Goal: Transaction & Acquisition: Purchase product/service

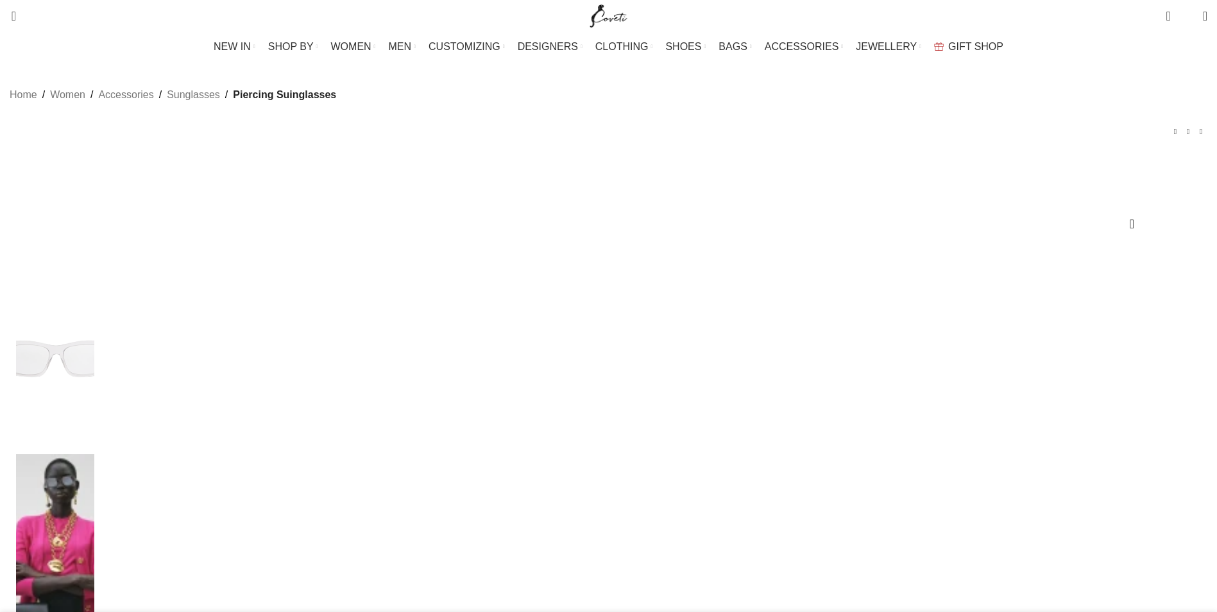
click at [94, 454] on img at bounding box center [55, 559] width 78 height 210
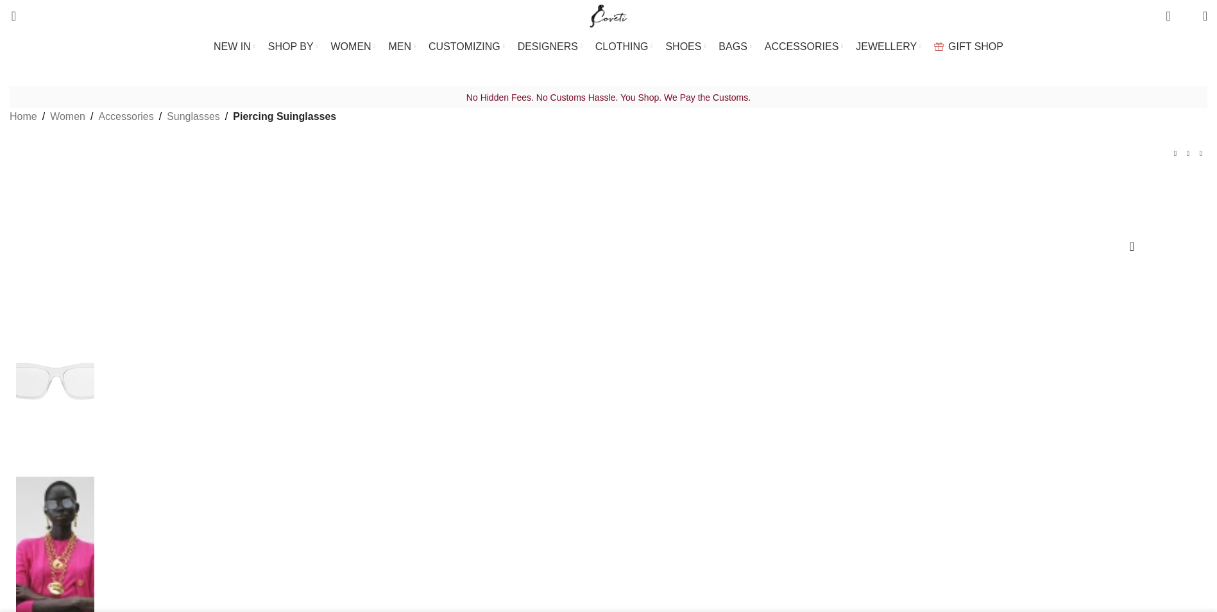
click at [94, 477] on img at bounding box center [55, 582] width 78 height 210
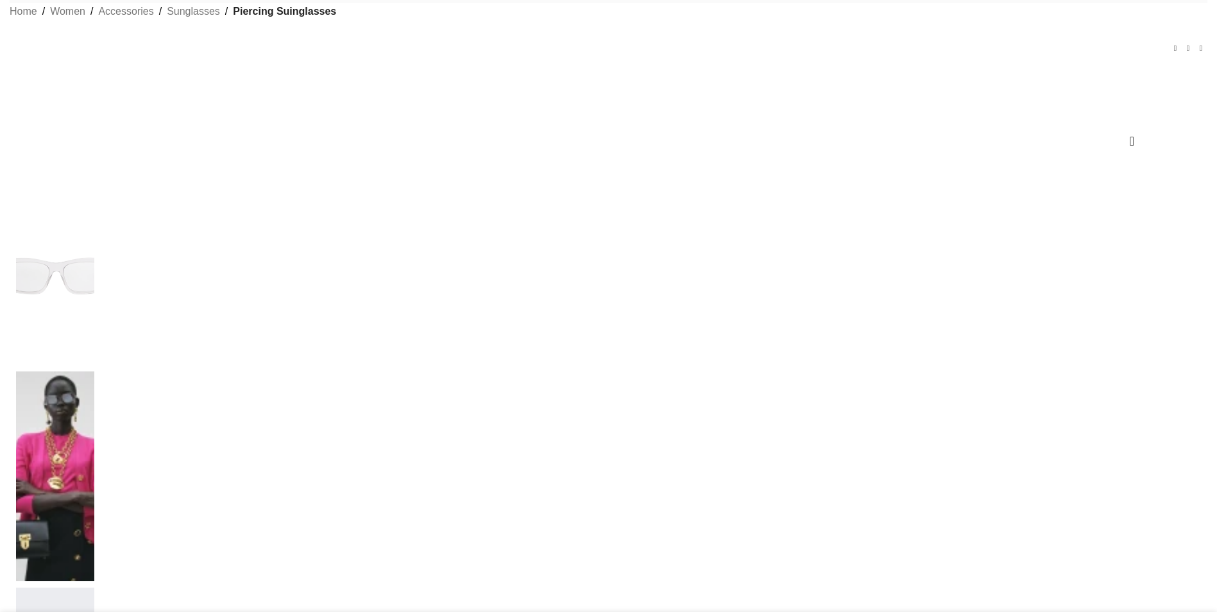
scroll to position [128, 0]
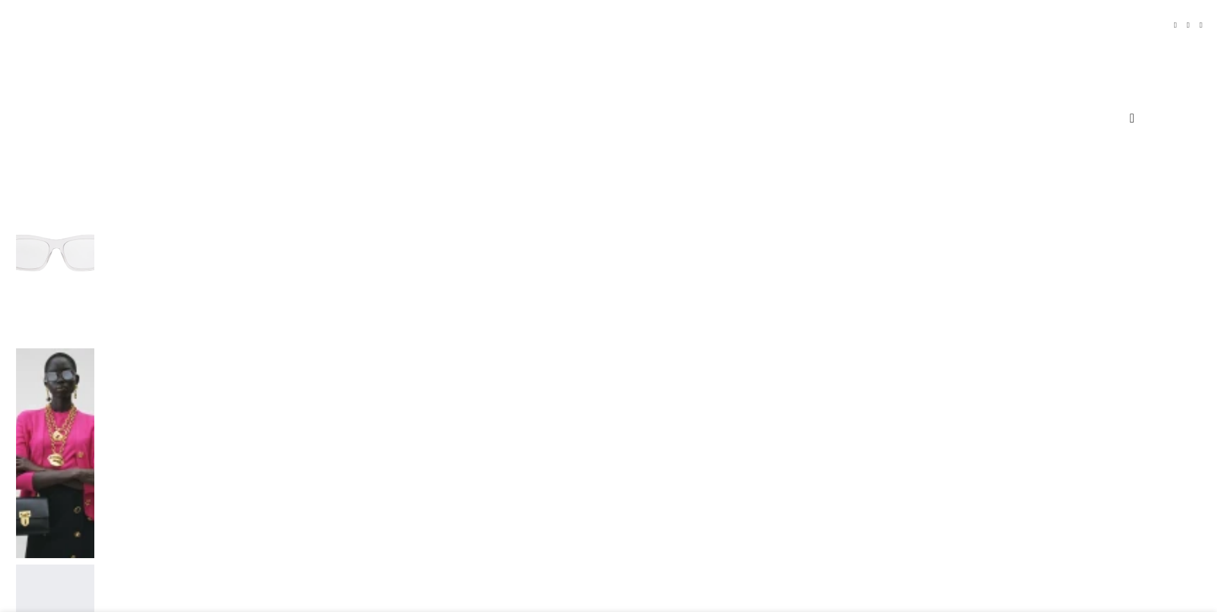
click at [94, 348] on img at bounding box center [55, 453] width 78 height 210
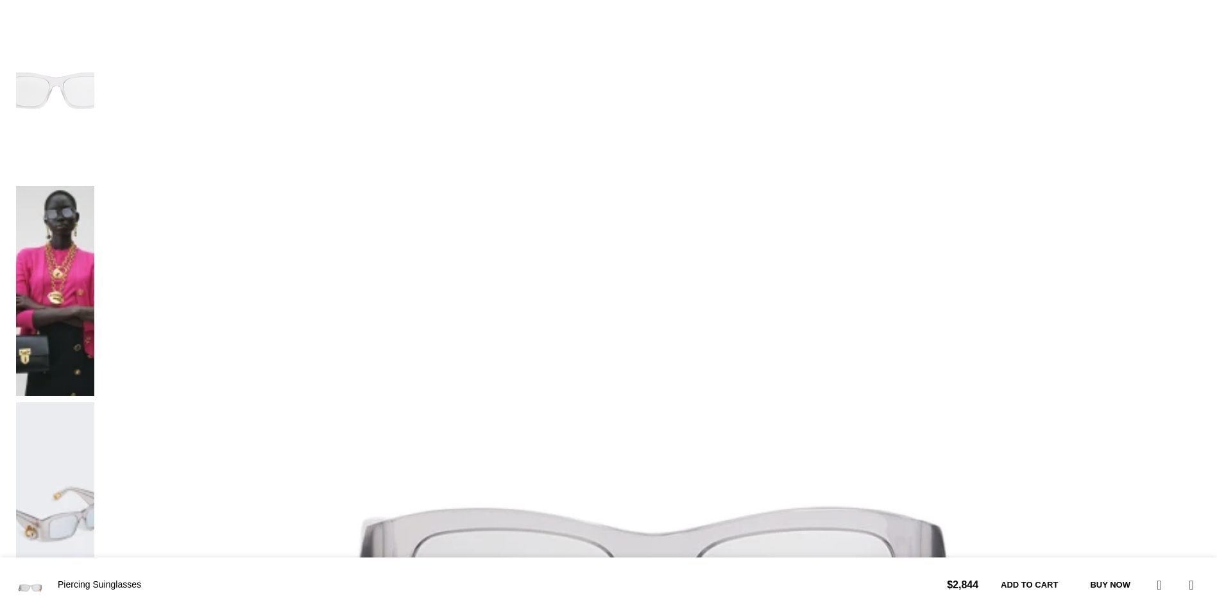
scroll to position [257, 0]
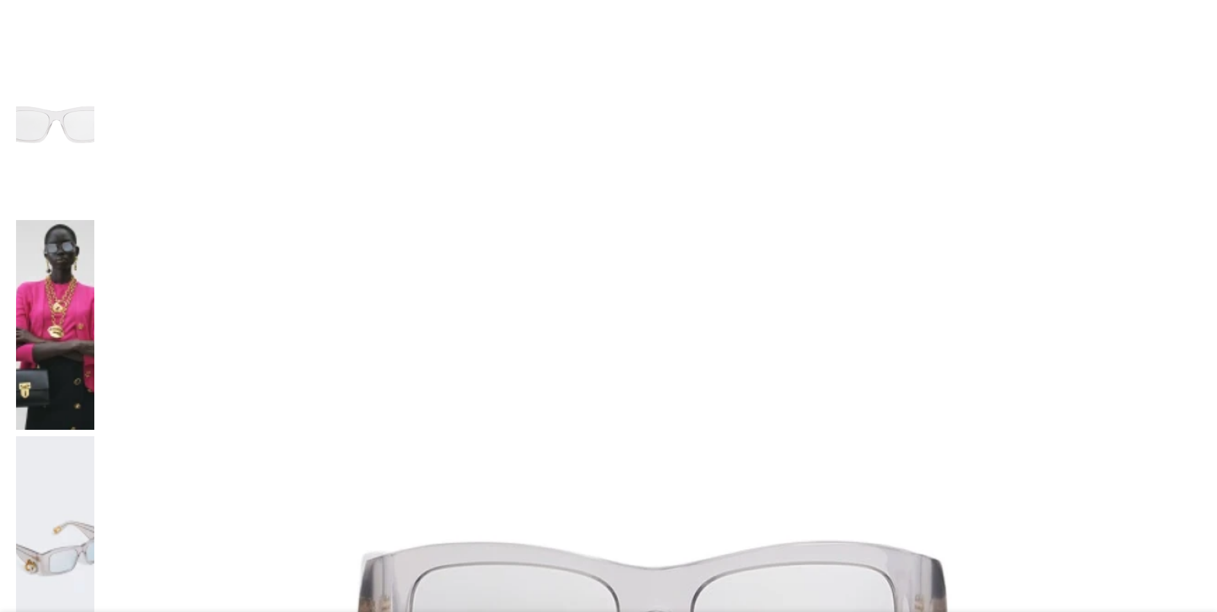
click at [596, 298] on img at bounding box center [651, 554] width 1100 height 1100
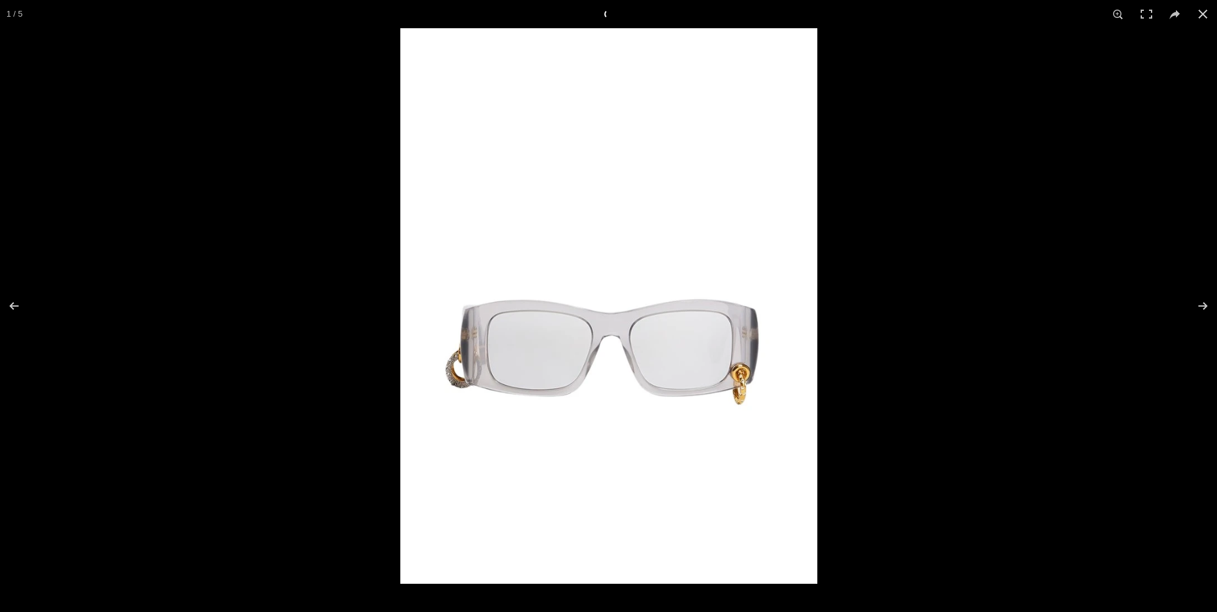
scroll to position [0, 270]
click at [1192, 303] on button at bounding box center [1194, 306] width 45 height 64
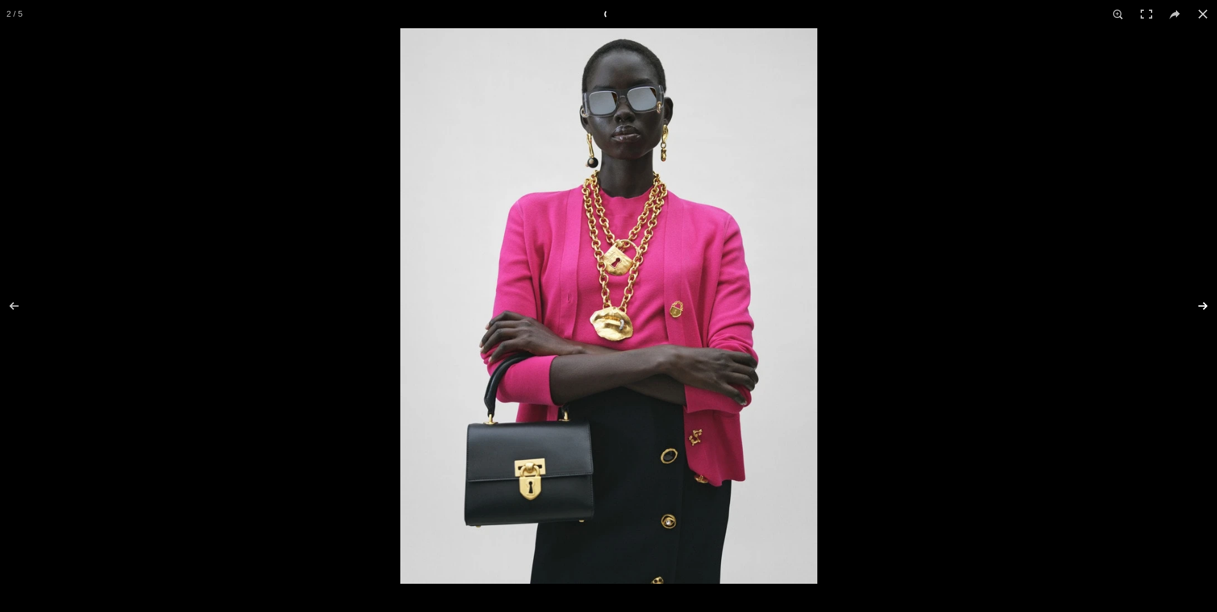
click at [1203, 305] on button at bounding box center [1194, 306] width 45 height 64
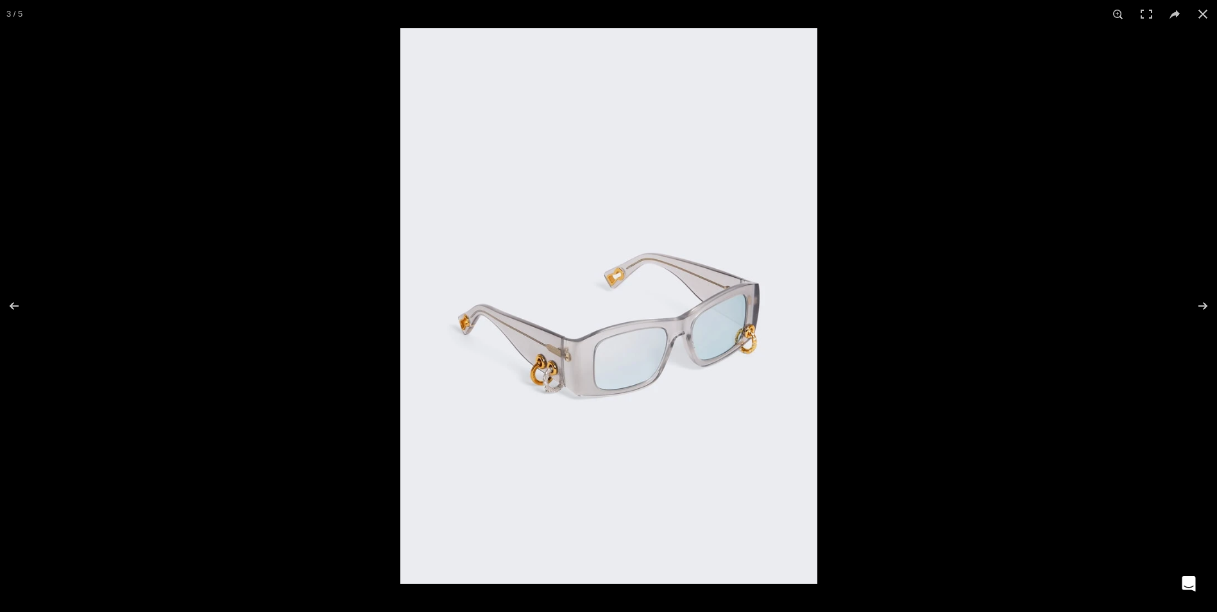
scroll to position [0, 540]
click at [1200, 300] on button at bounding box center [1194, 306] width 45 height 64
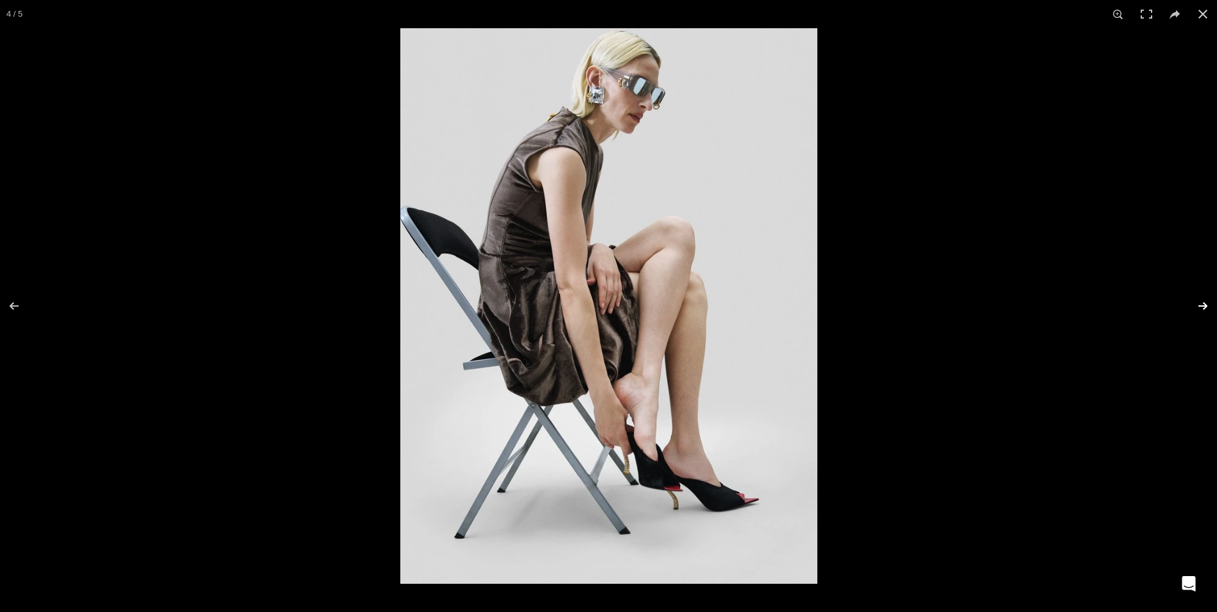
click at [1200, 300] on button at bounding box center [1194, 306] width 45 height 64
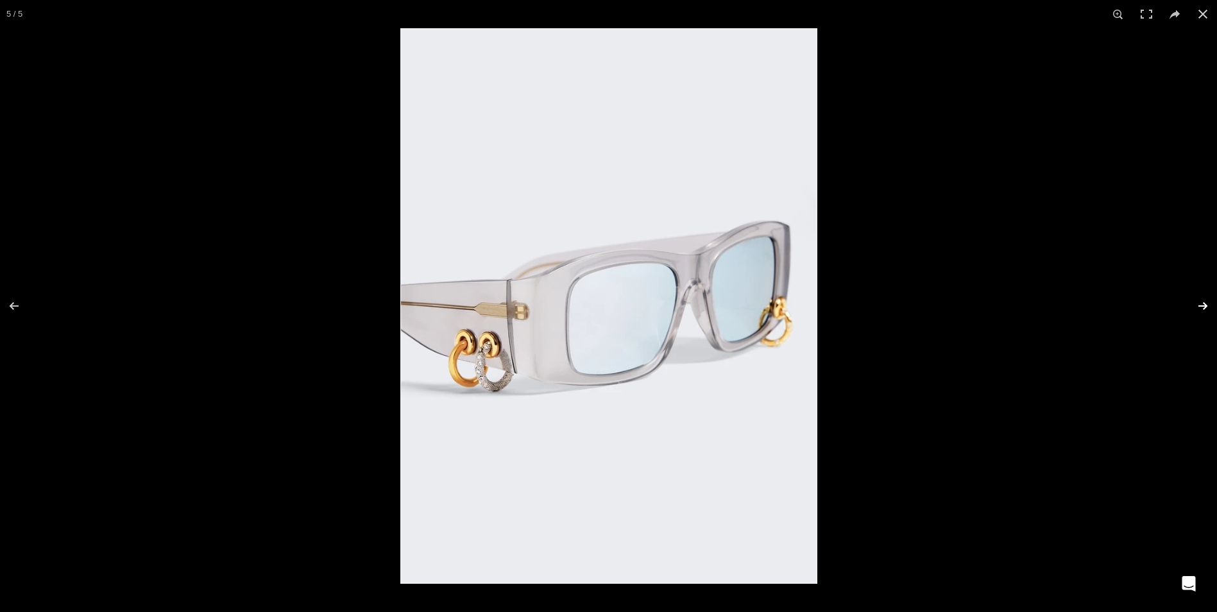
click at [1200, 300] on button at bounding box center [1194, 306] width 45 height 64
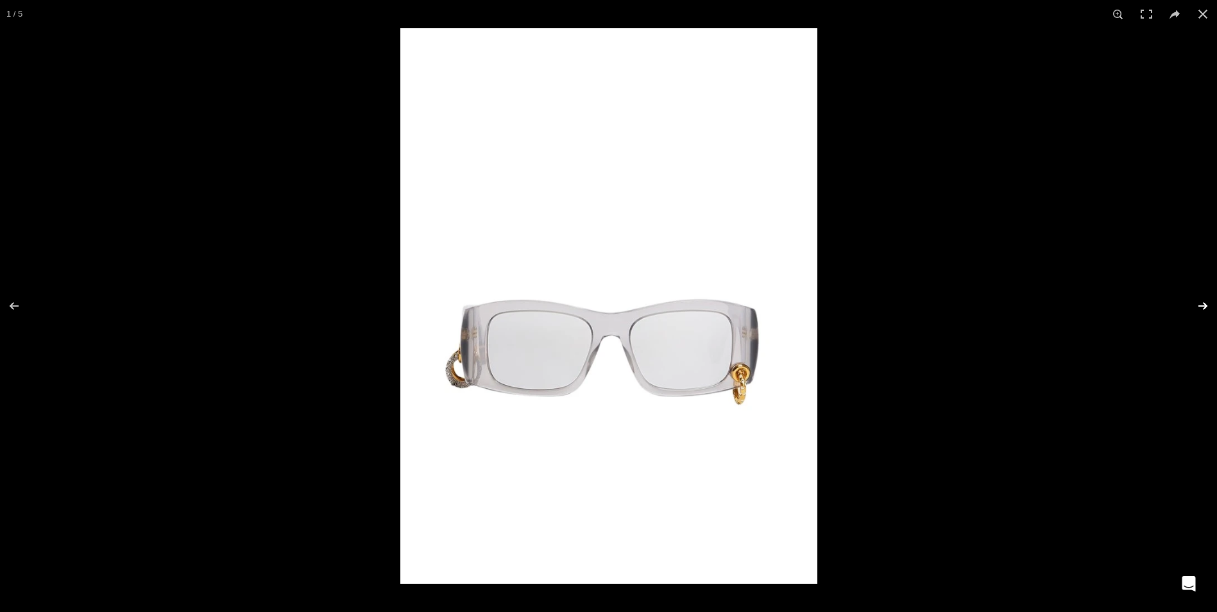
click at [1200, 300] on button at bounding box center [1194, 306] width 45 height 64
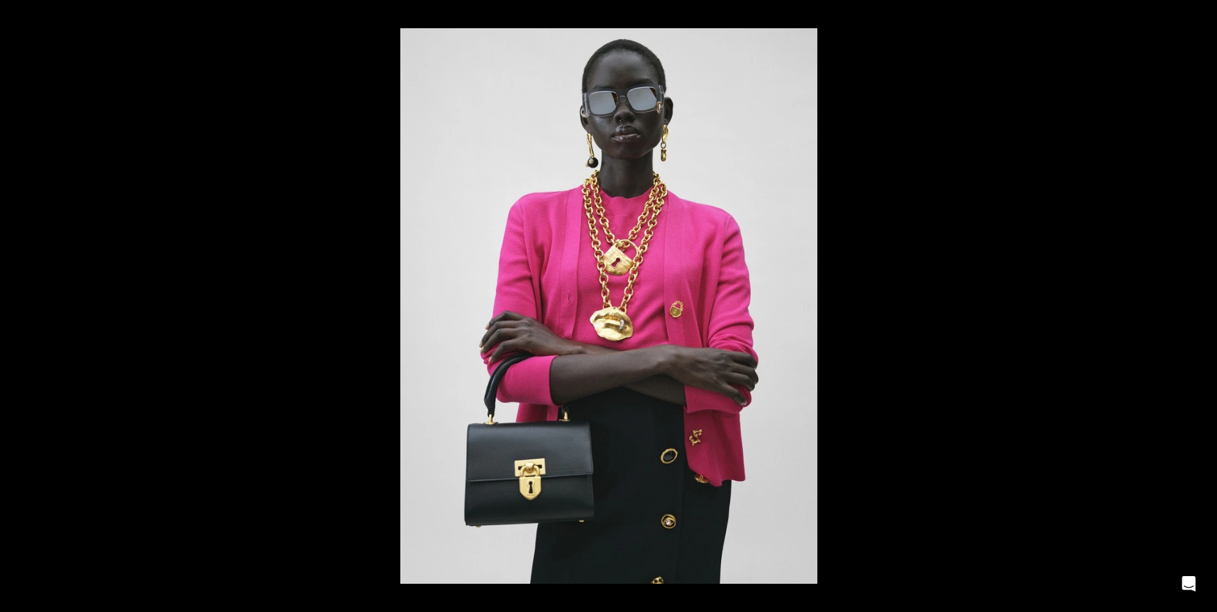
click at [1200, 300] on button at bounding box center [1194, 306] width 45 height 64
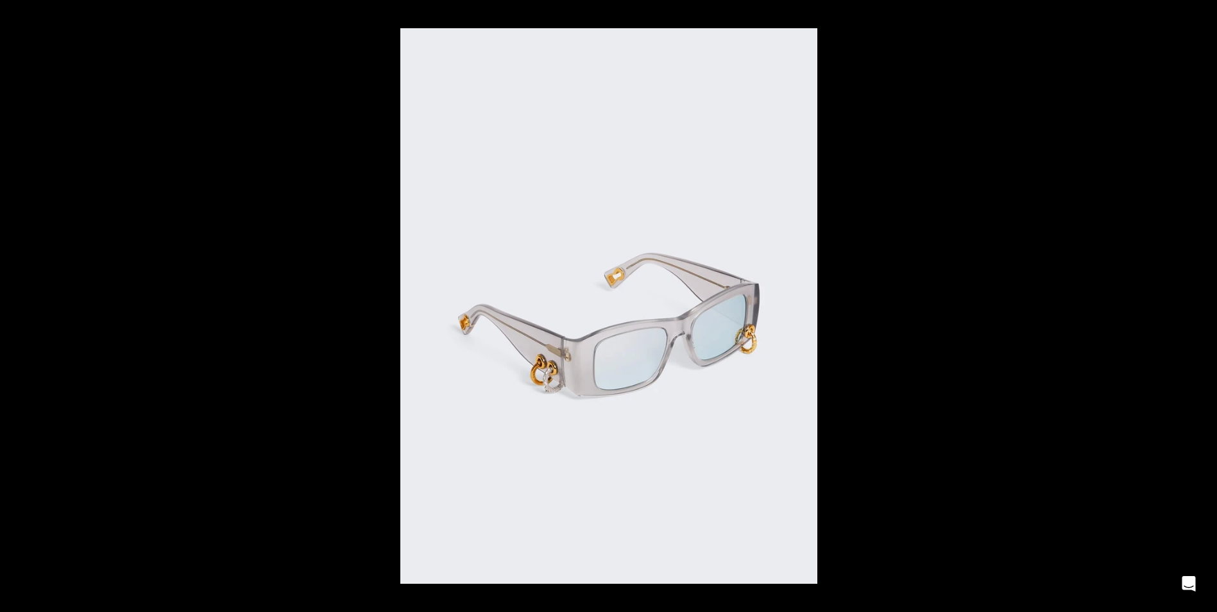
click at [1200, 300] on button at bounding box center [1194, 306] width 45 height 64
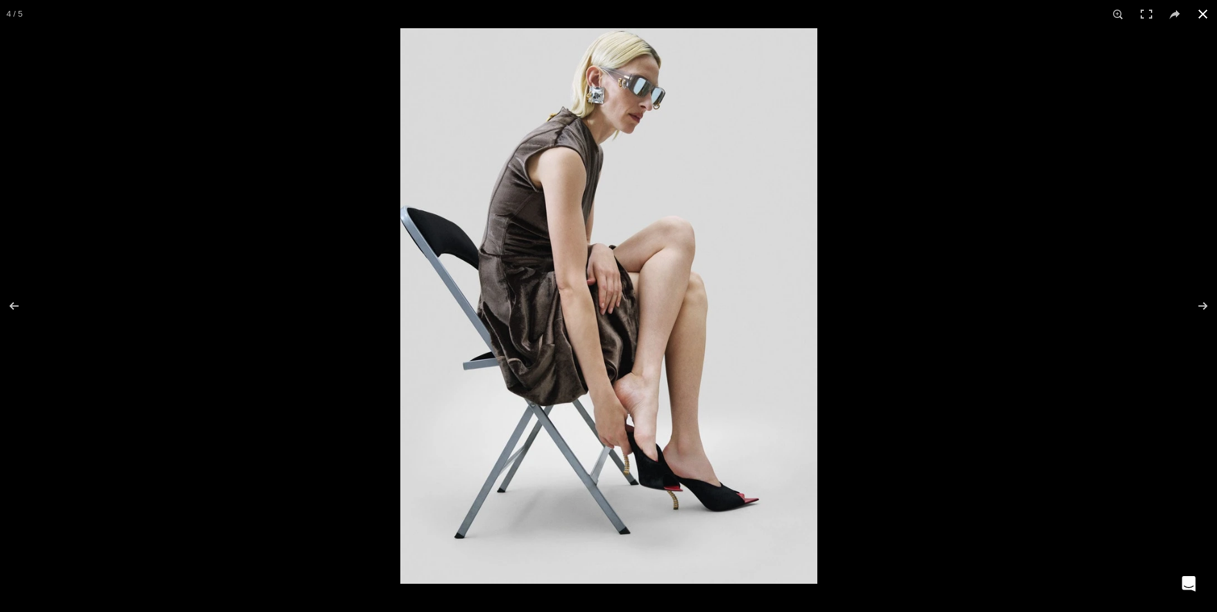
scroll to position [0, 676]
click at [1202, 12] on button at bounding box center [1203, 14] width 28 height 28
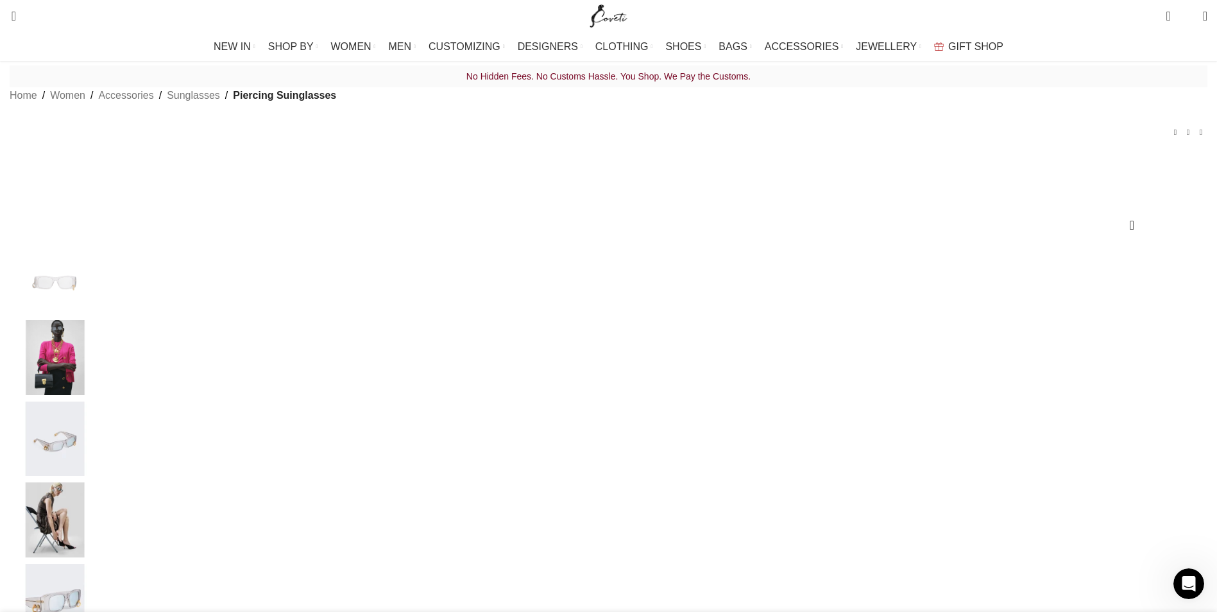
scroll to position [0, 0]
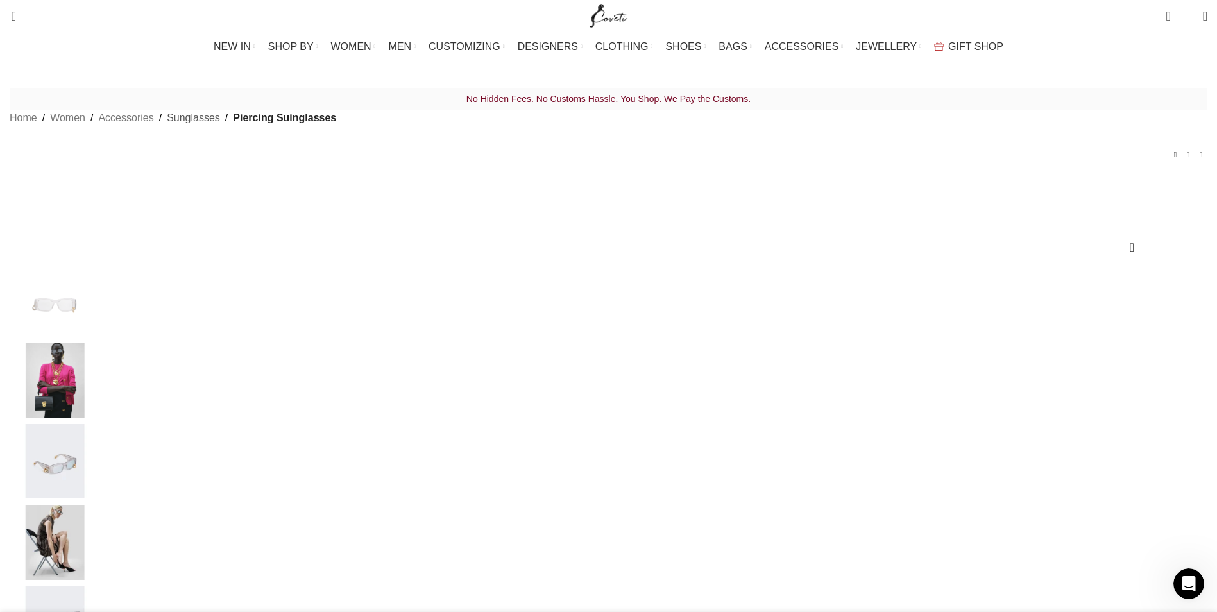
click at [220, 126] on link "Sunglasses" at bounding box center [193, 118] width 53 height 17
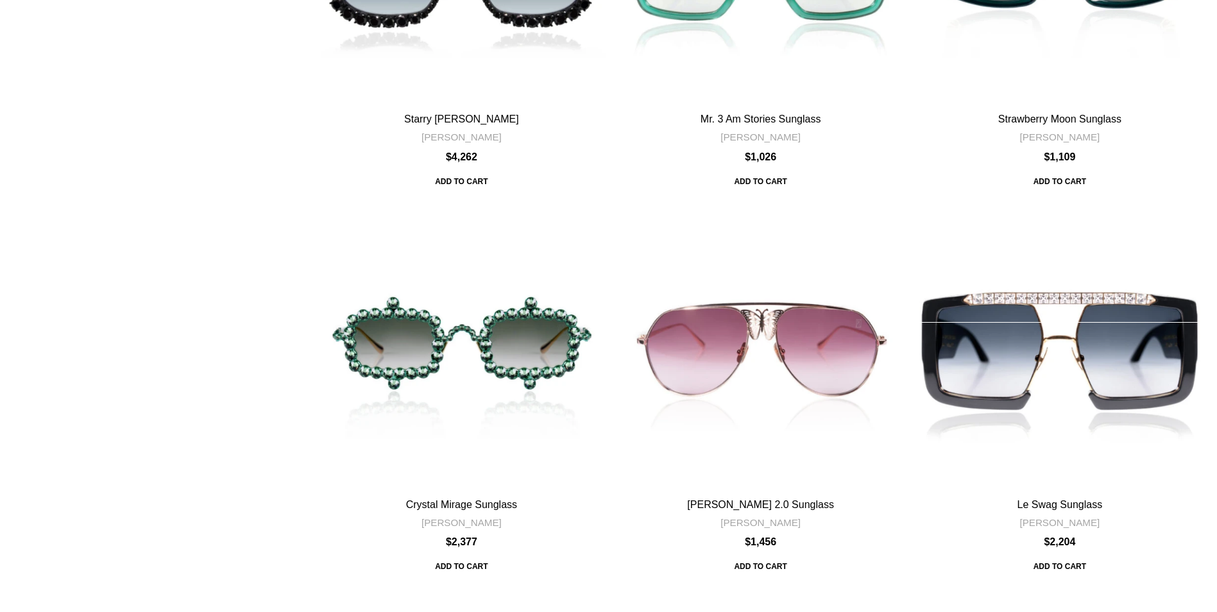
scroll to position [3914, 0]
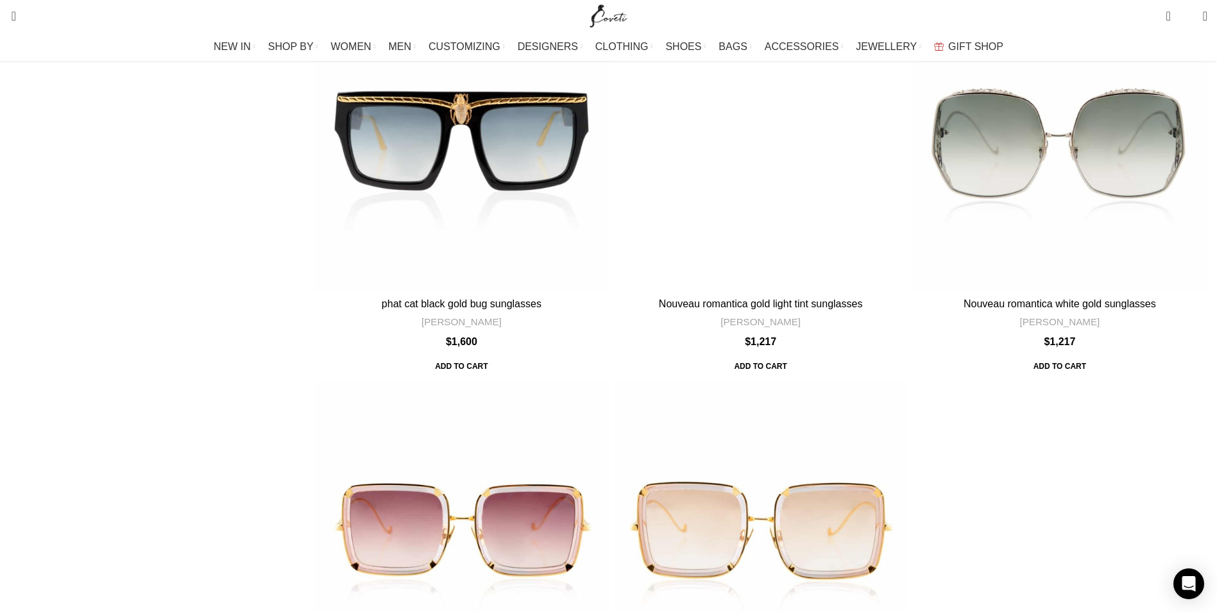
scroll to position [4106, 0]
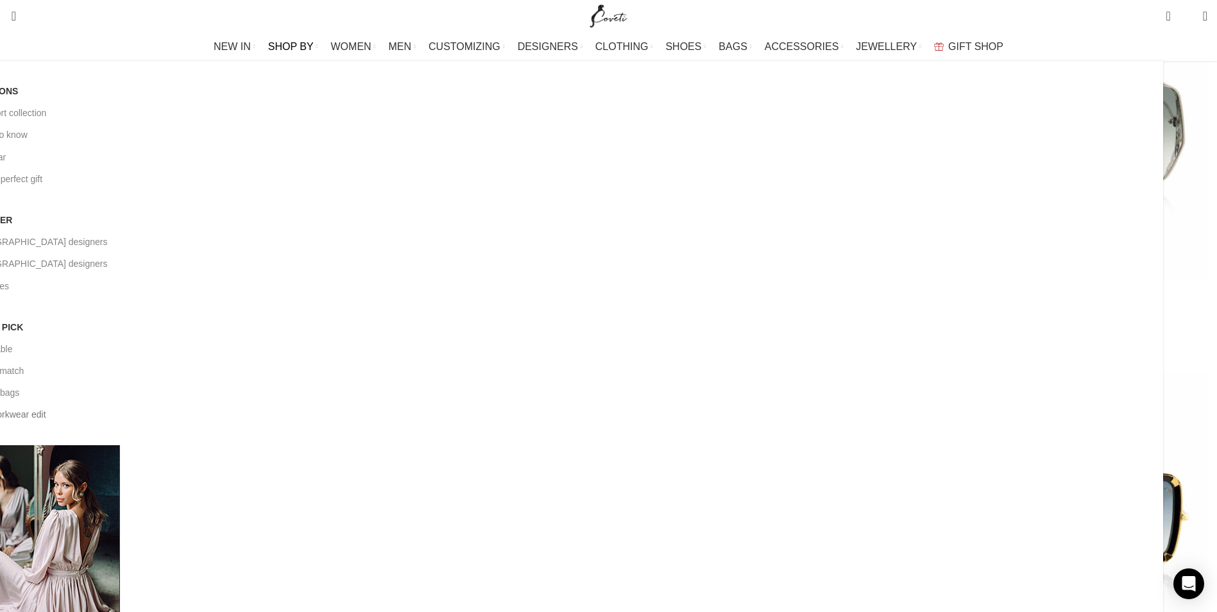
click at [561, 404] on link "9 to 5 workwear edit" at bounding box center [559, 415] width 1188 height 22
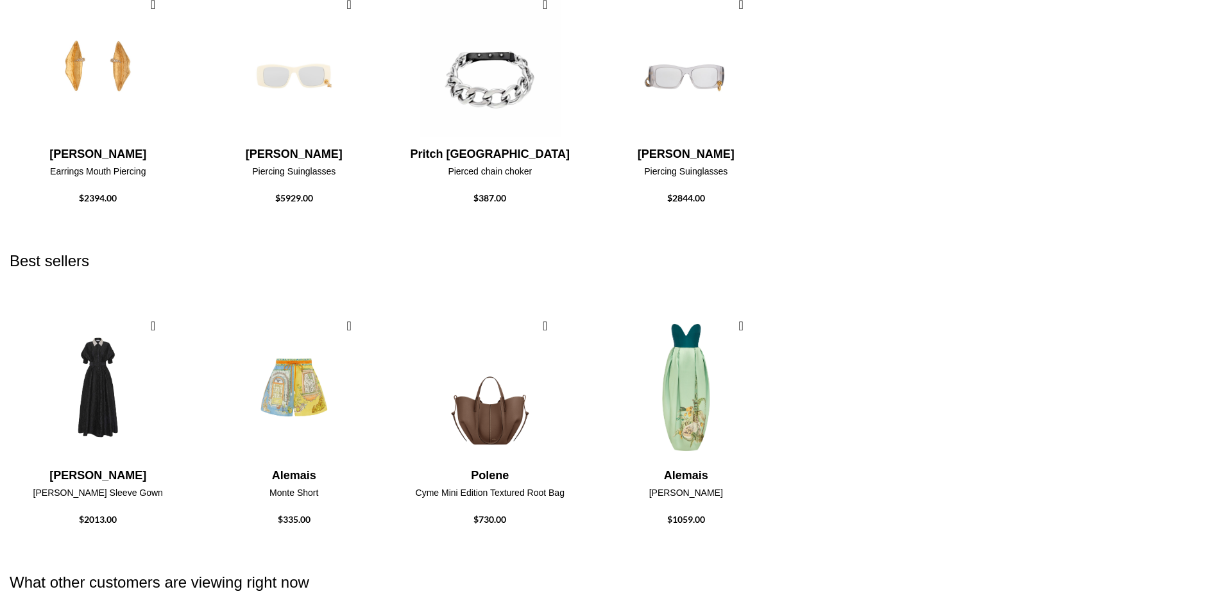
scroll to position [1411, 0]
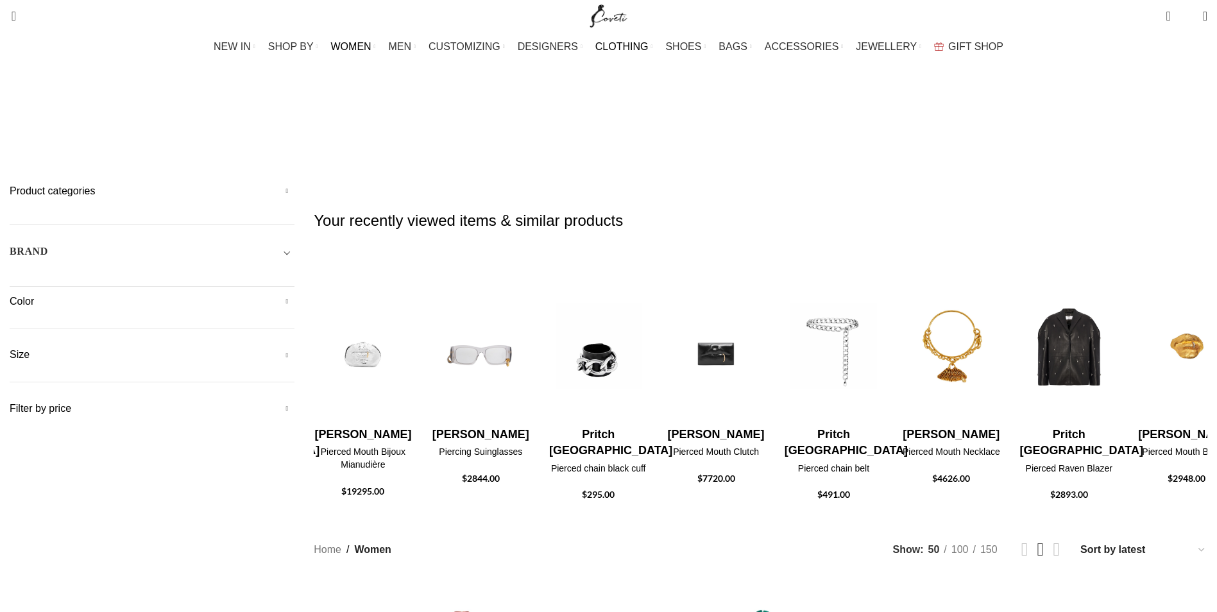
click at [631, 45] on span "CLOTHING" at bounding box center [621, 46] width 53 height 12
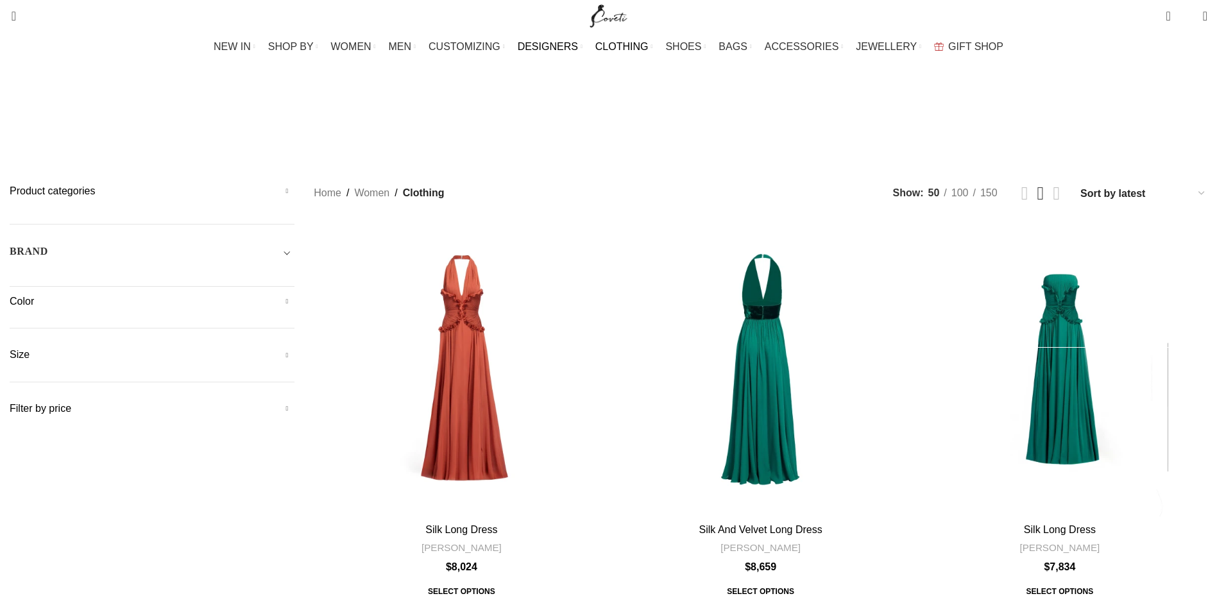
click at [563, 46] on span "DESIGNERS" at bounding box center [548, 46] width 60 height 12
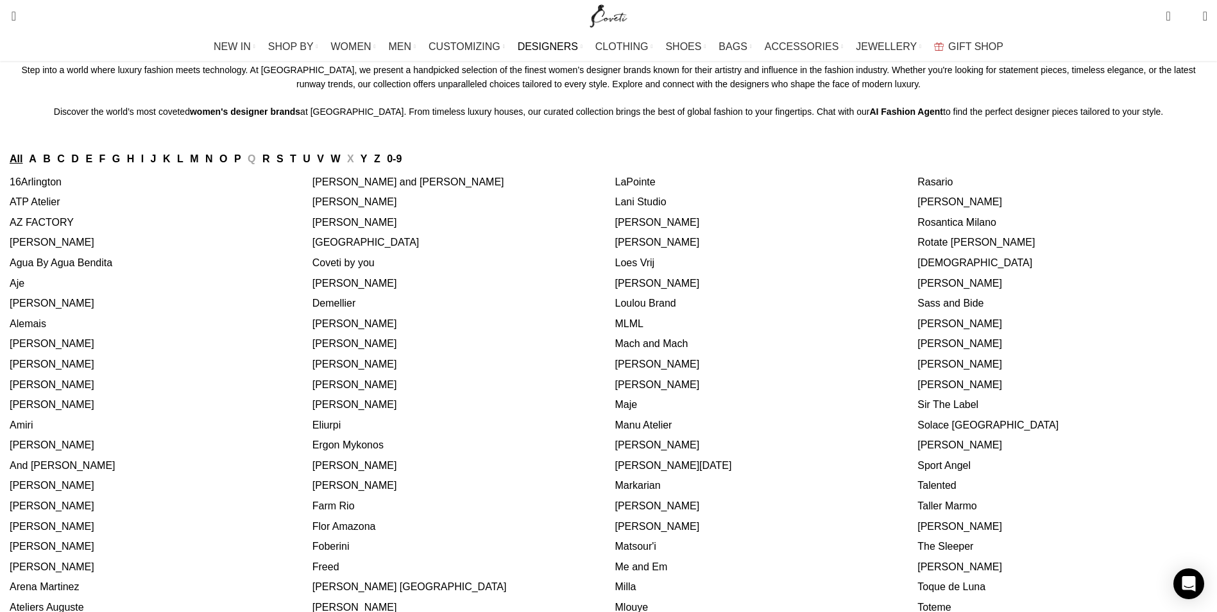
scroll to position [128, 0]
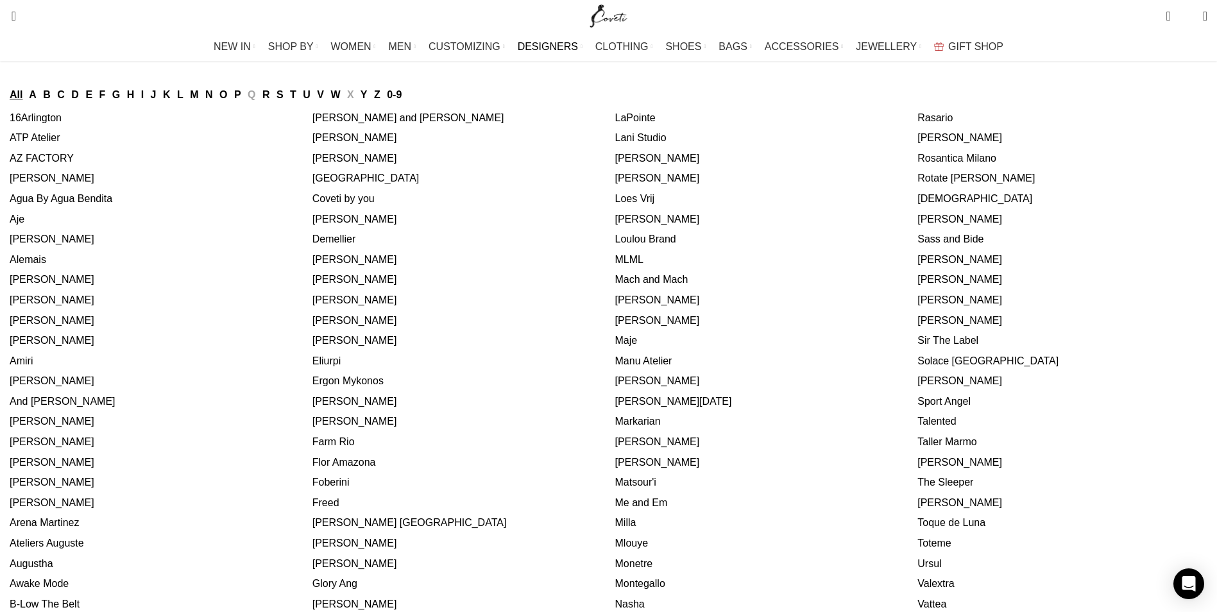
click at [94, 346] on link "[PERSON_NAME]" at bounding box center [52, 340] width 85 height 11
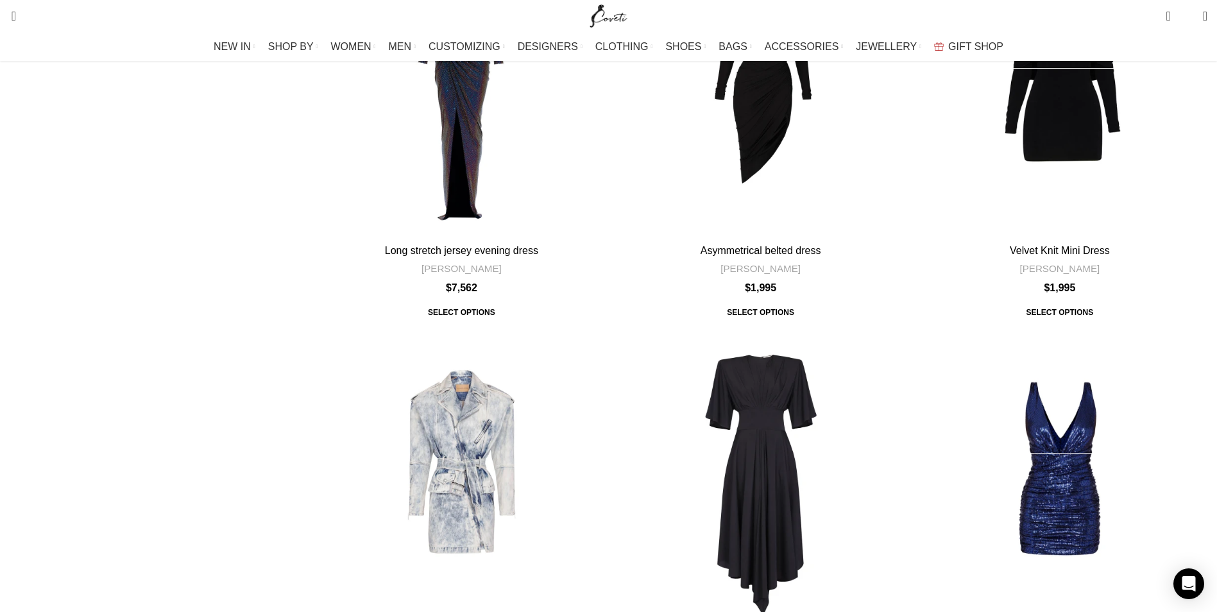
scroll to position [4106, 0]
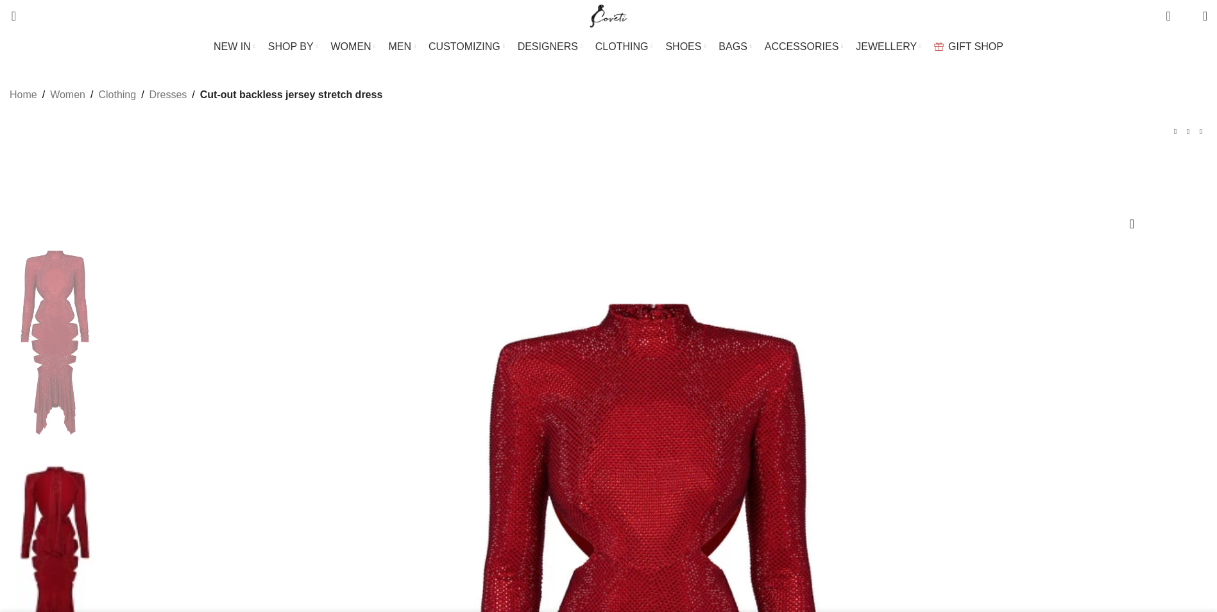
click at [94, 454] on img at bounding box center [55, 559] width 78 height 210
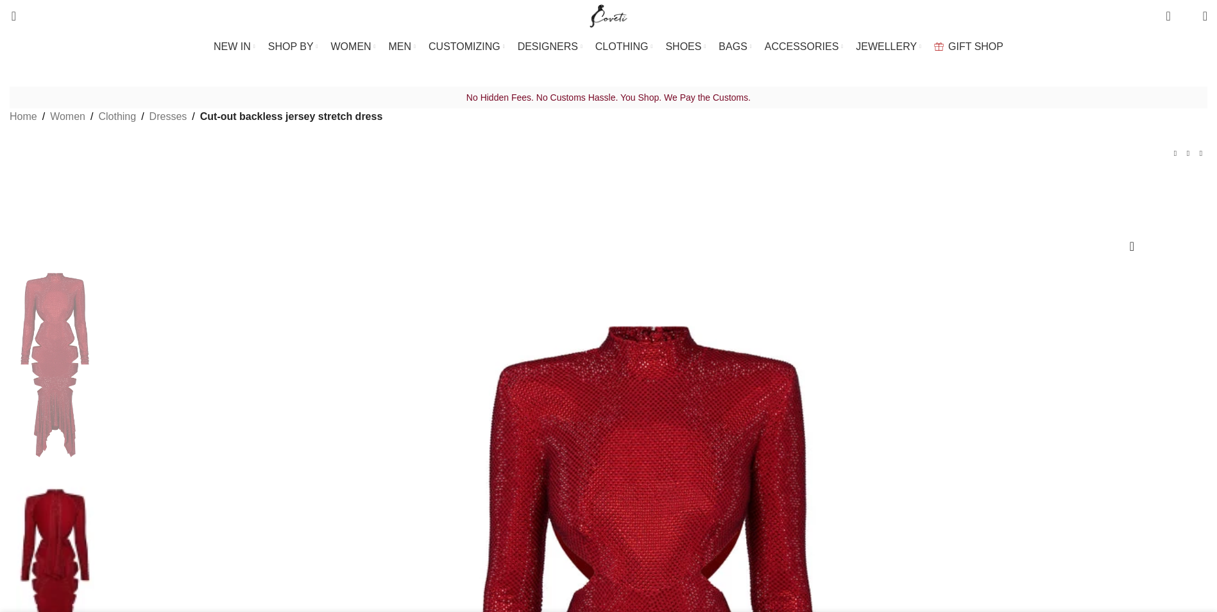
click at [94, 323] on img at bounding box center [55, 365] width 78 height 210
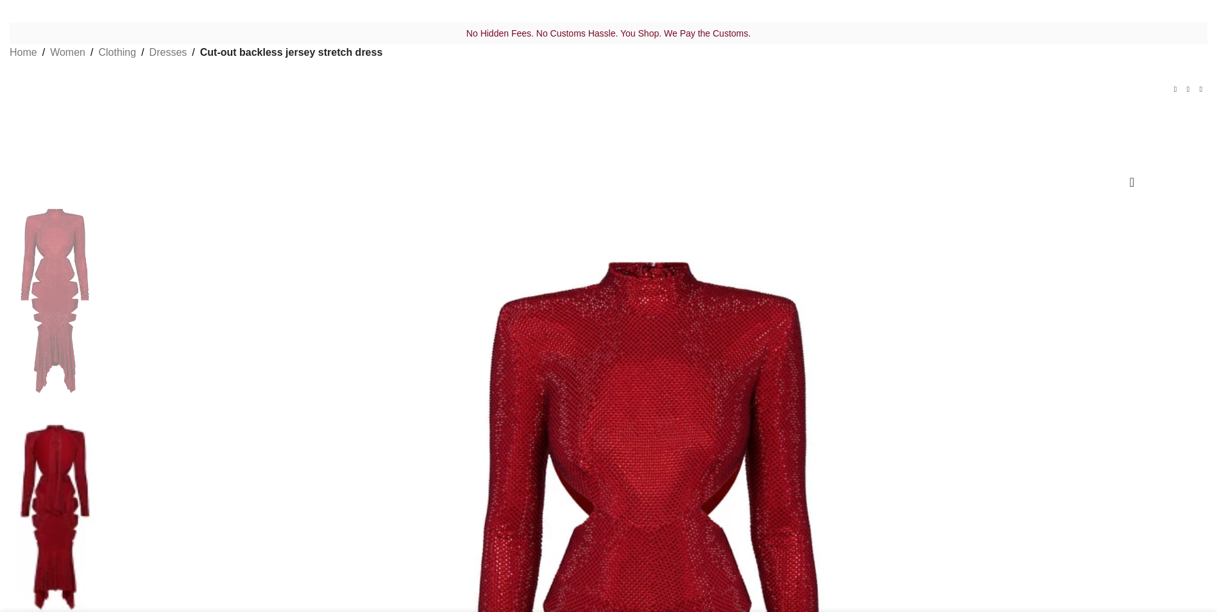
scroll to position [0, 135]
click at [1130, 189] on link "Add to wishlist" at bounding box center [1132, 182] width 4 height 13
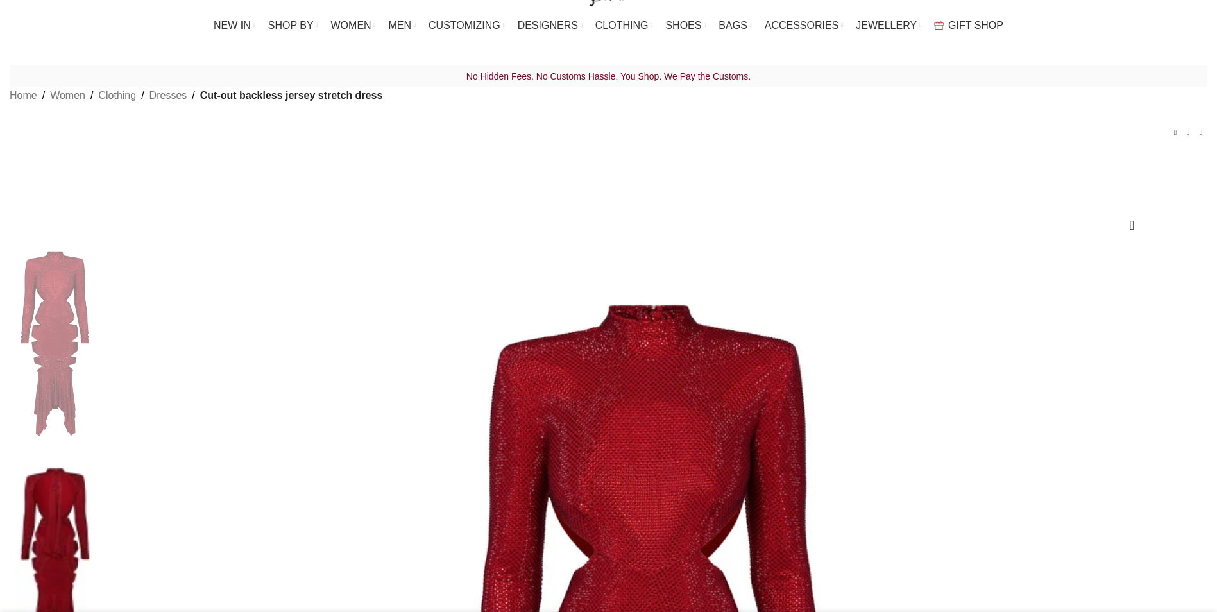
scroll to position [0, 0]
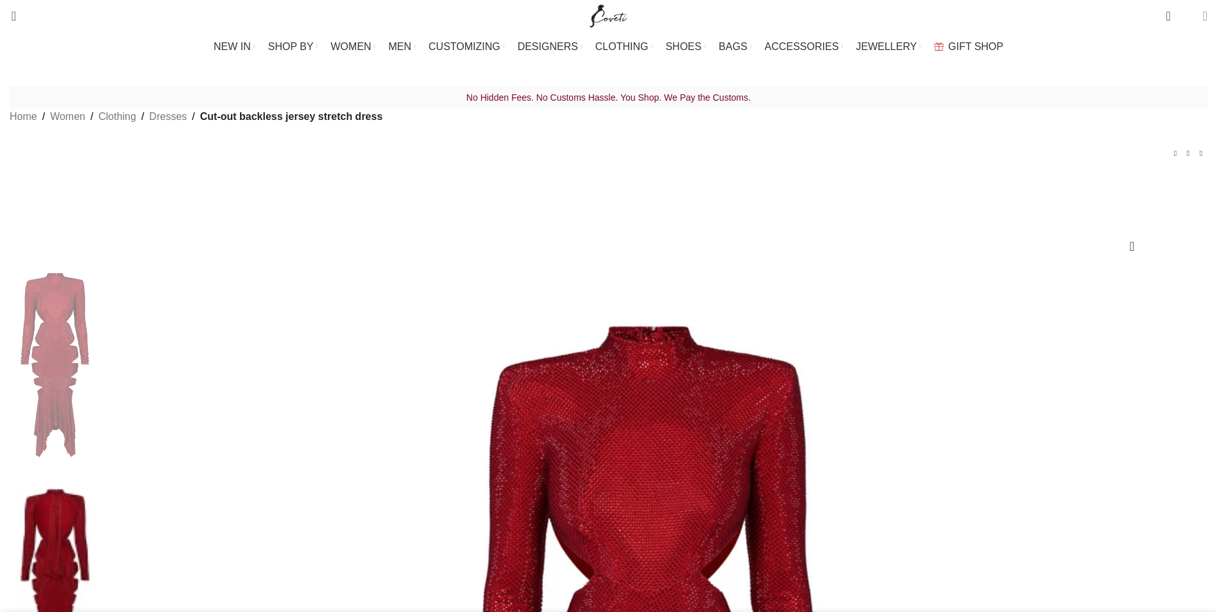
click at [1203, 19] on span at bounding box center [1205, 16] width 4 height 13
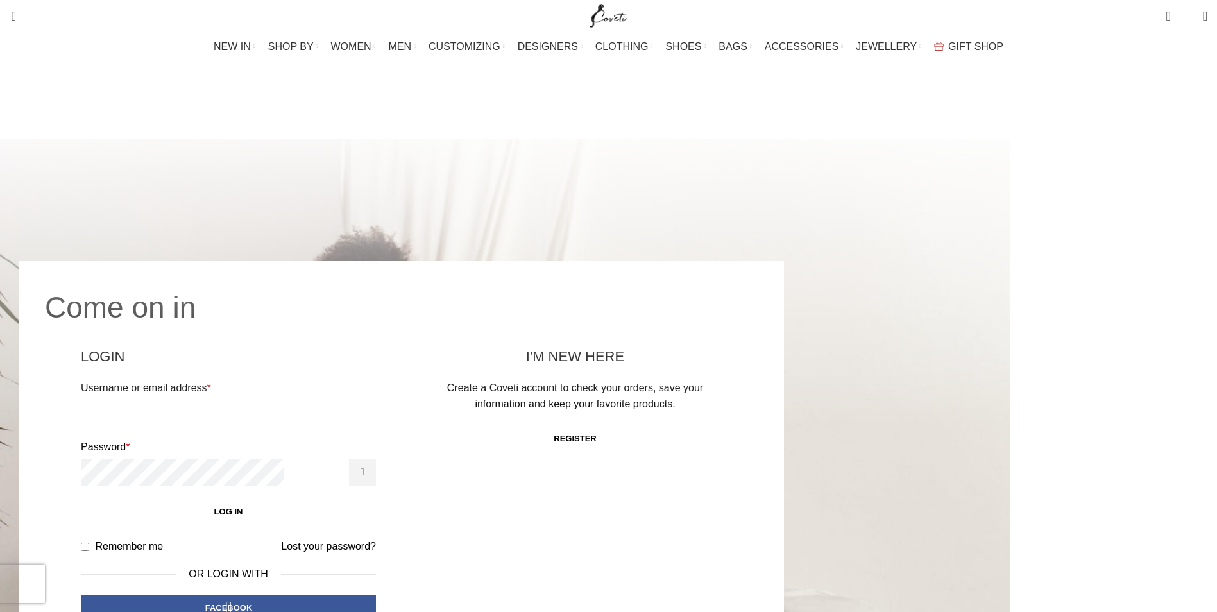
click at [606, 425] on link "Register" at bounding box center [575, 438] width 68 height 27
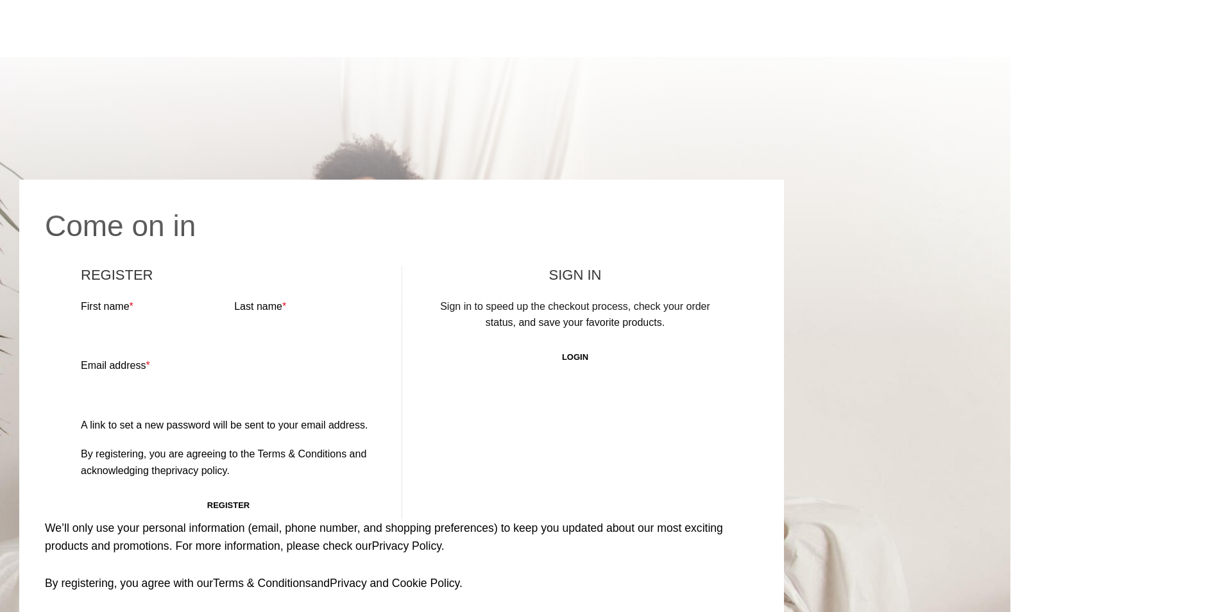
scroll to position [321, 0]
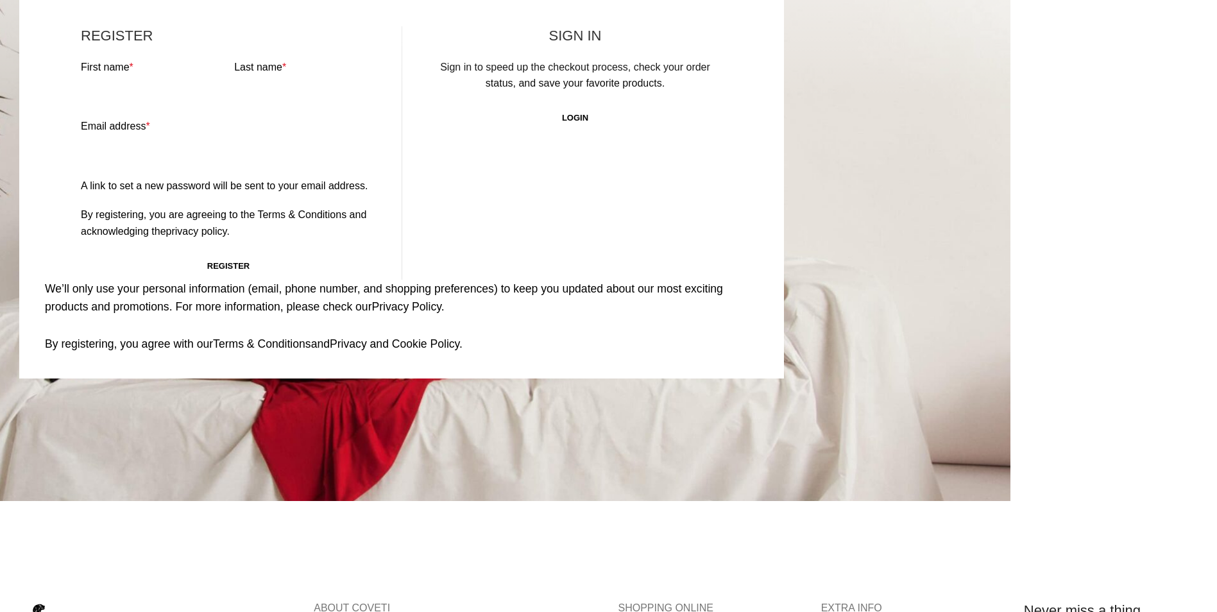
click at [601, 105] on link "Login" at bounding box center [575, 118] width 52 height 27
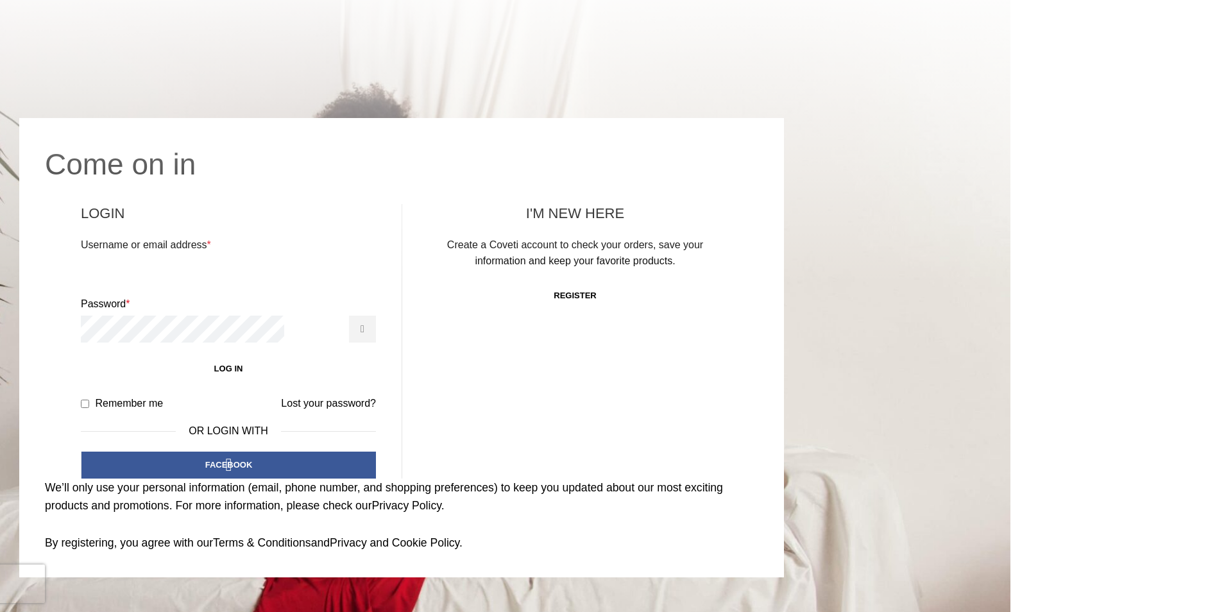
scroll to position [128, 0]
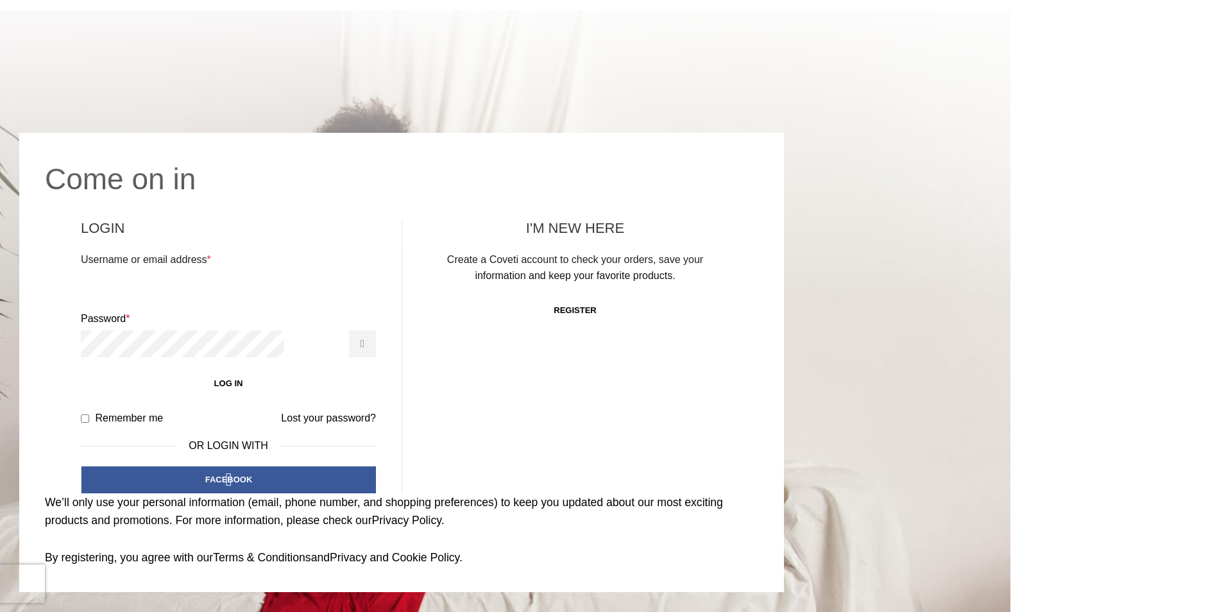
click at [321, 271] on input "Username or email address * Required" at bounding box center [228, 284] width 295 height 27
type input "NLIVLIFE@GMAIL.COM"
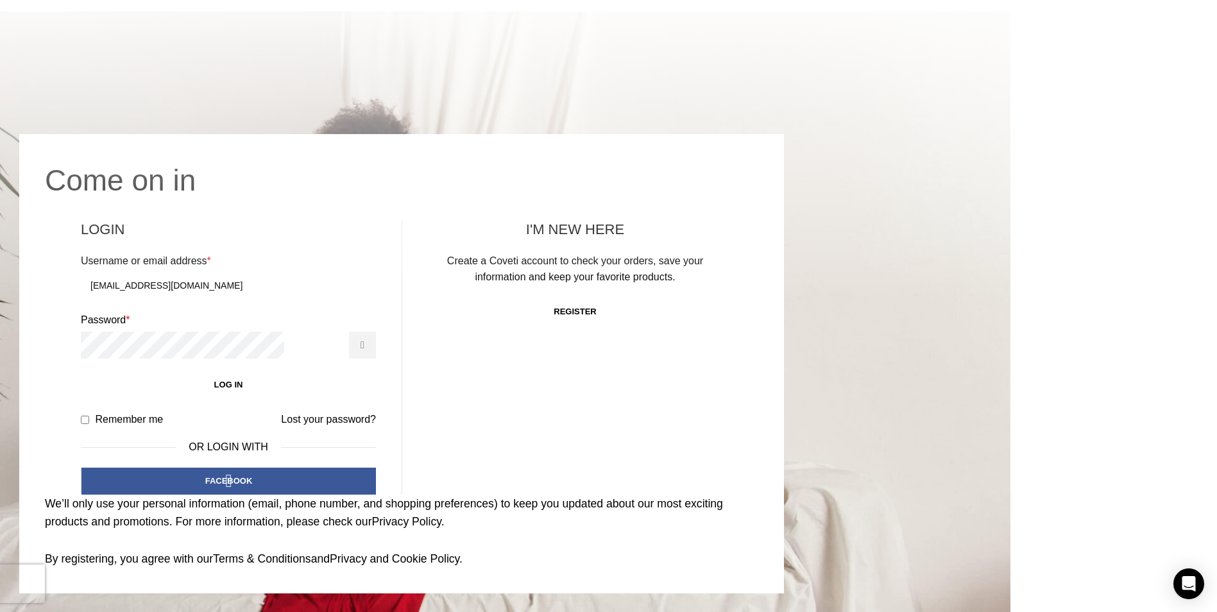
click at [163, 411] on label "Remember me" at bounding box center [122, 419] width 82 height 17
click at [89, 416] on input "Remember me" at bounding box center [85, 420] width 8 height 8
checkbox input "true"
click at [355, 371] on button "Log in" at bounding box center [228, 384] width 295 height 27
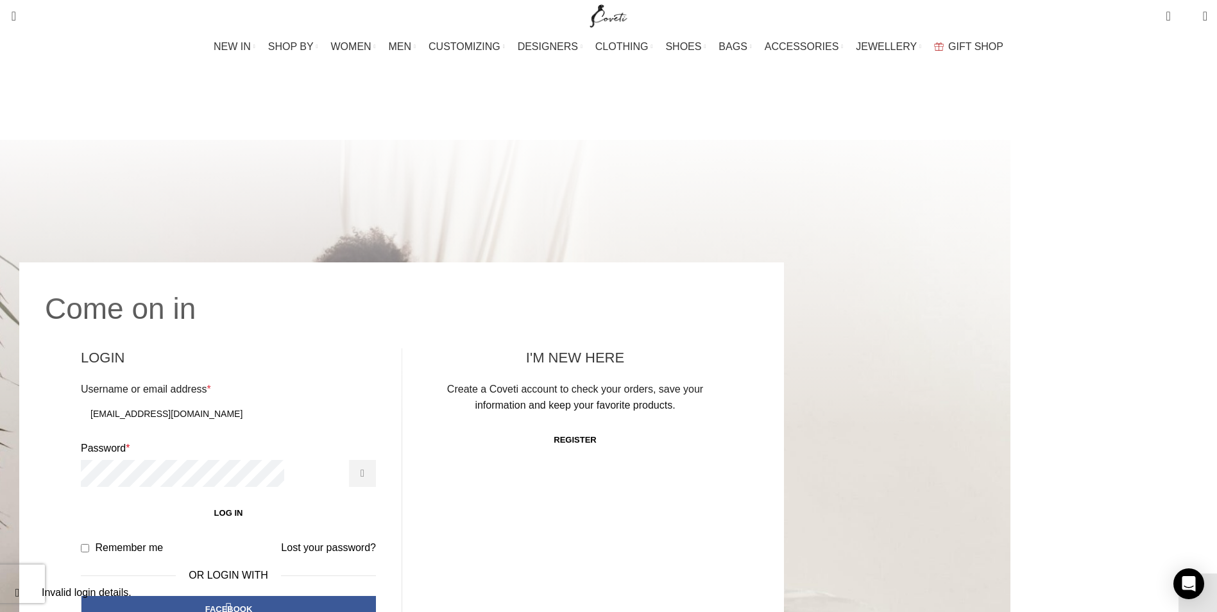
click at [609, 427] on link "Register" at bounding box center [575, 440] width 68 height 27
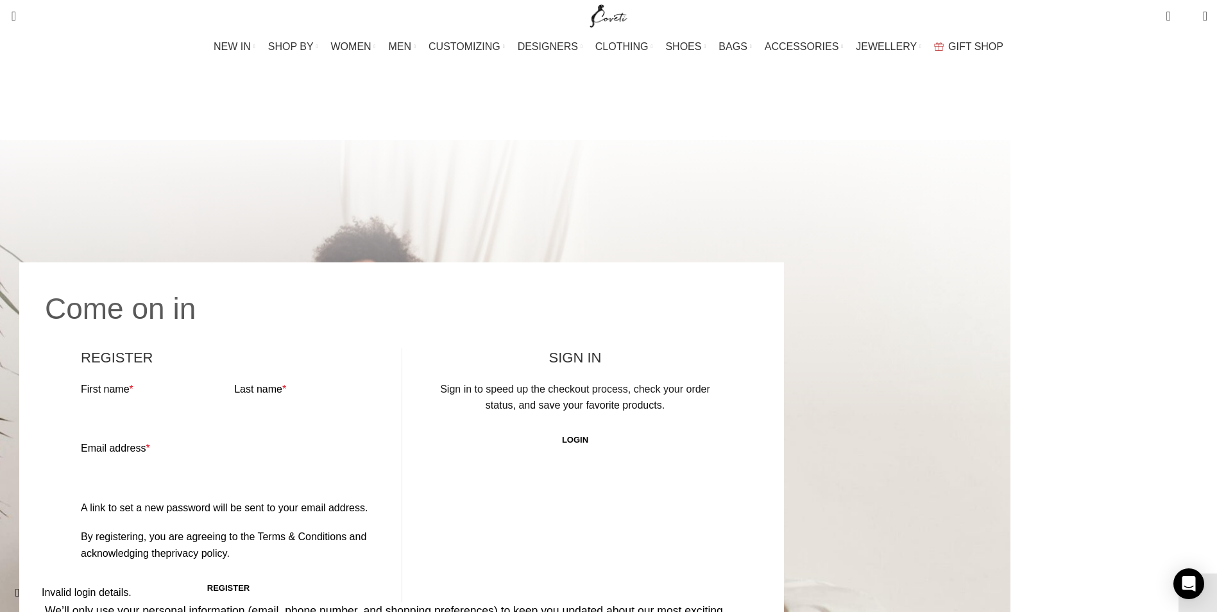
click at [223, 400] on input "First name *" at bounding box center [152, 413] width 142 height 27
type input "Noel"
type input "Paul"
type input "NLIVLIFE@GMAIL.COM"
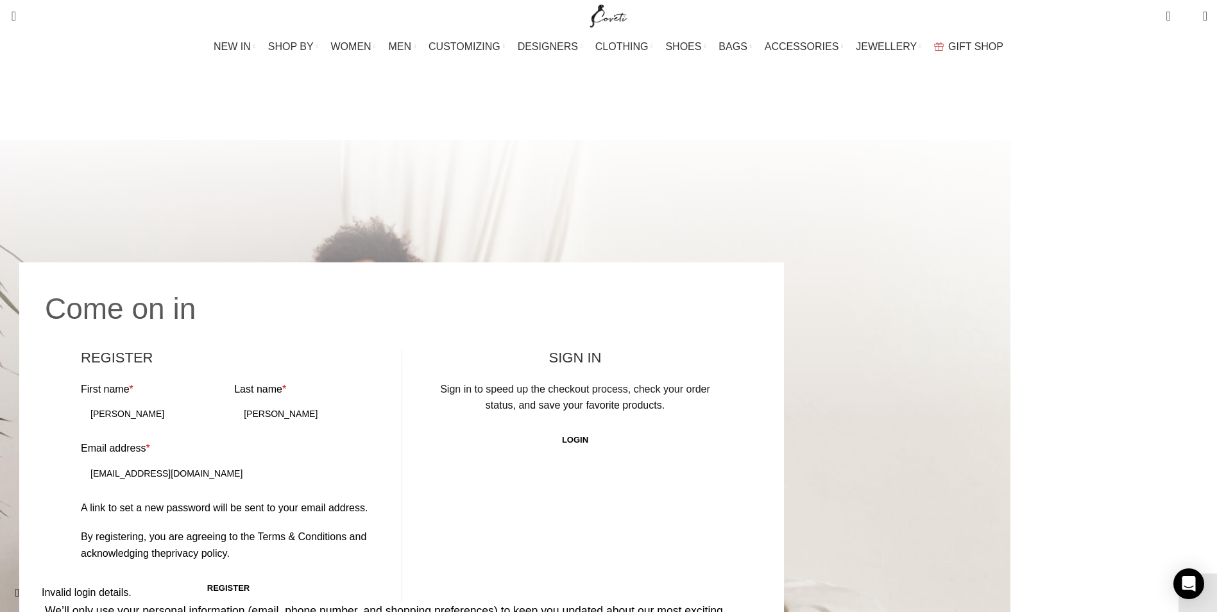
click at [376, 348] on h2 "Register" at bounding box center [228, 358] width 295 height 20
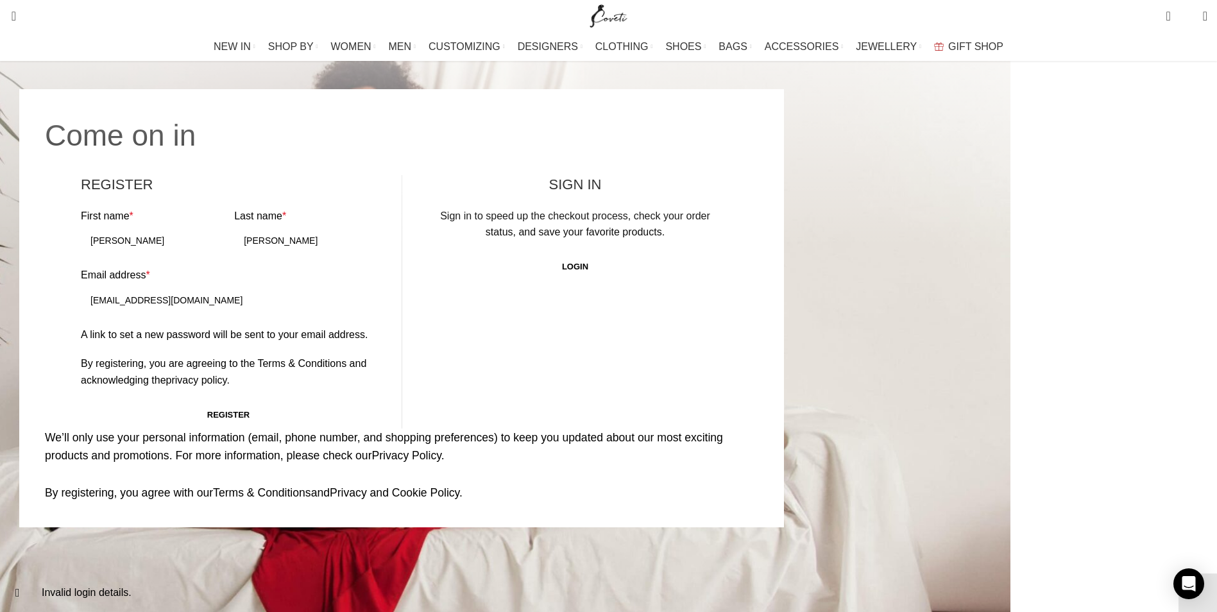
scroll to position [192, 0]
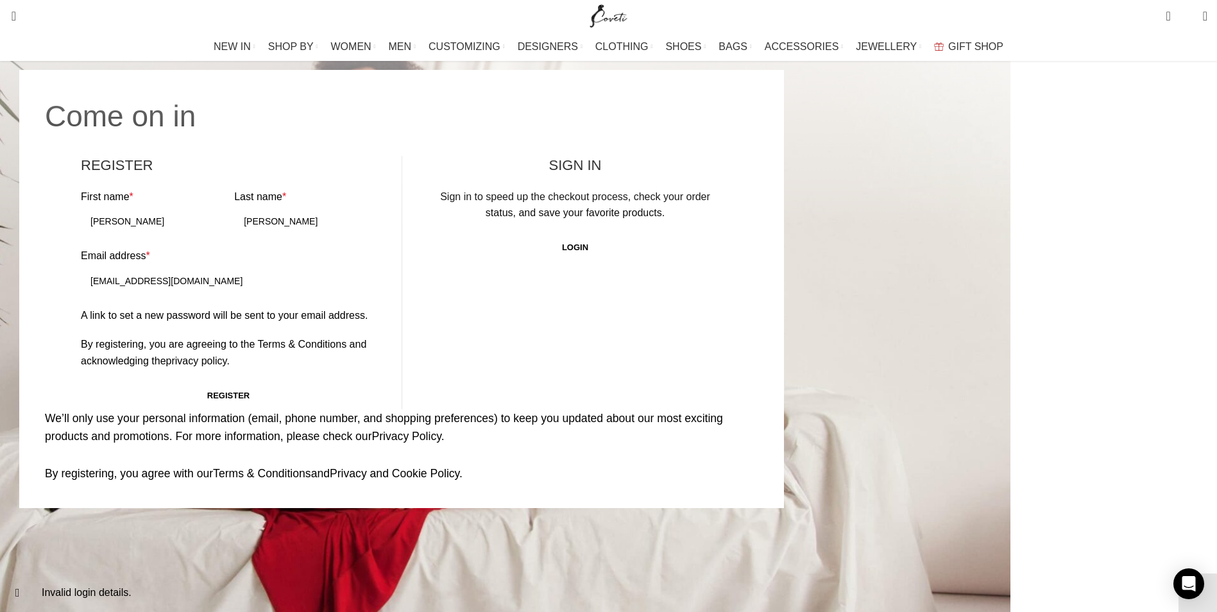
click at [371, 382] on button "Register" at bounding box center [228, 395] width 295 height 27
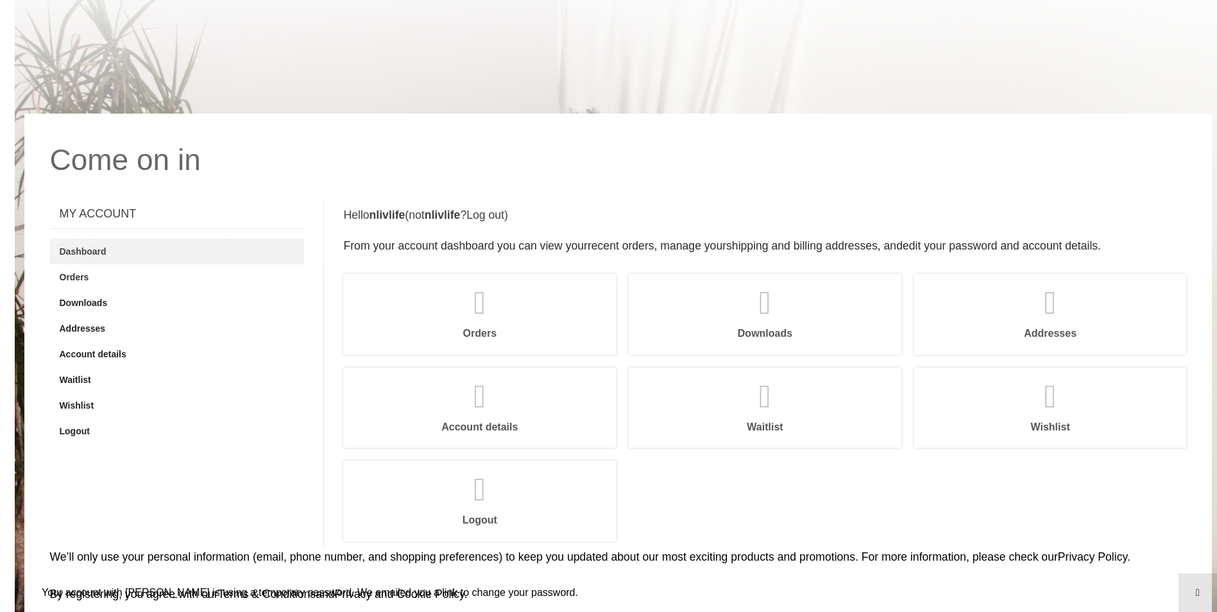
scroll to position [192, 0]
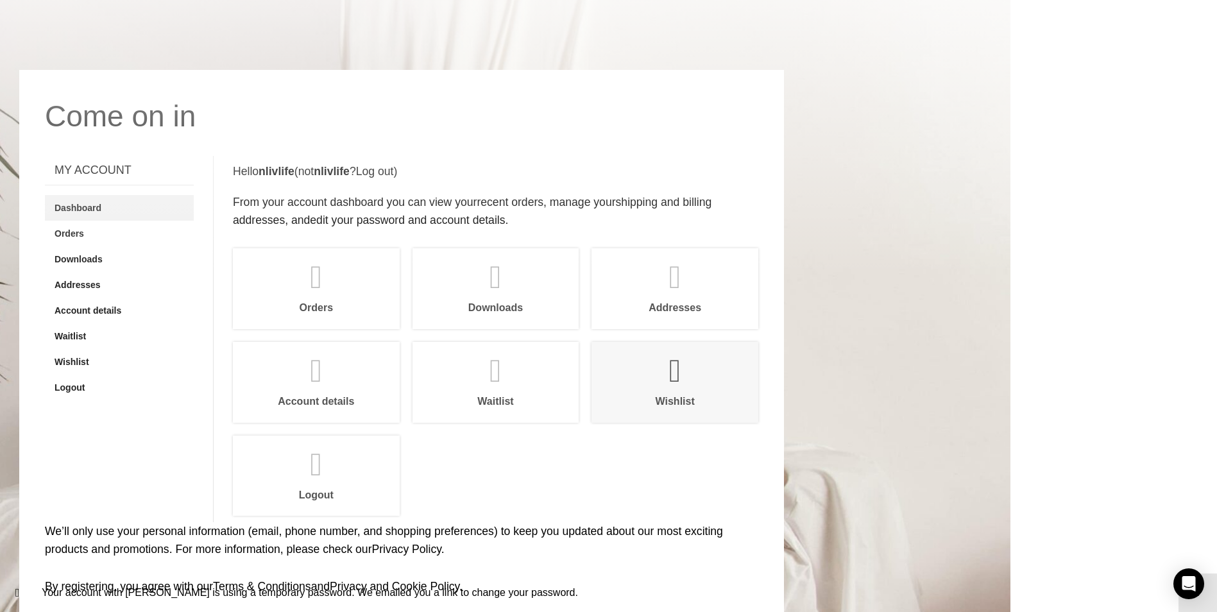
click at [647, 349] on link "Wishlist" at bounding box center [675, 382] width 167 height 81
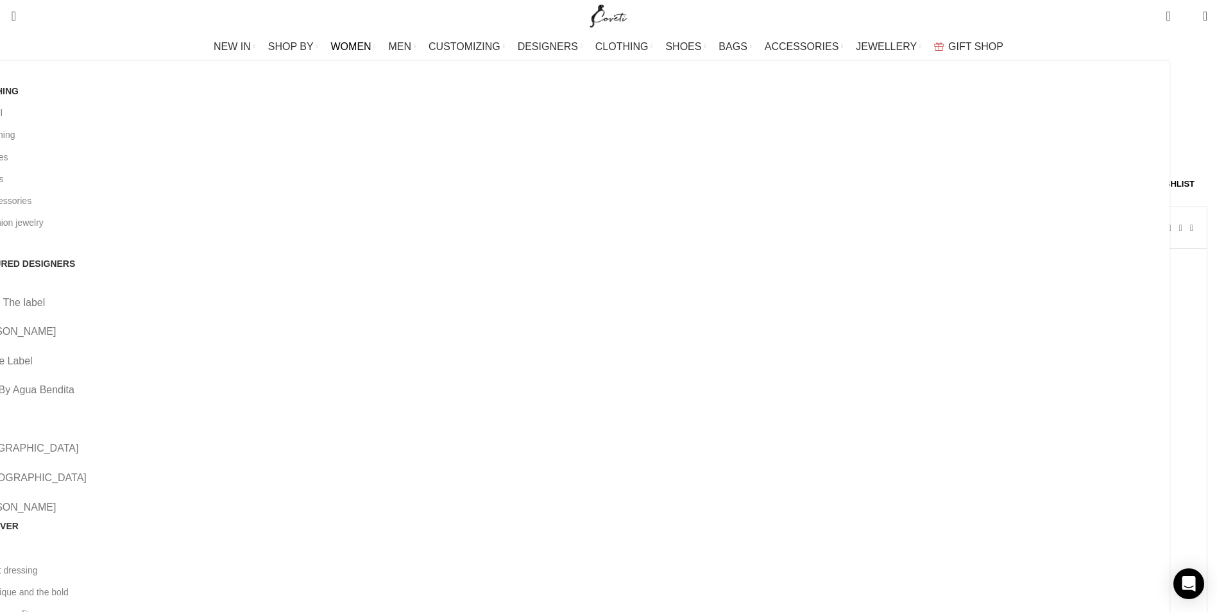
click at [236, 114] on link "View all" at bounding box center [566, 113] width 1188 height 22
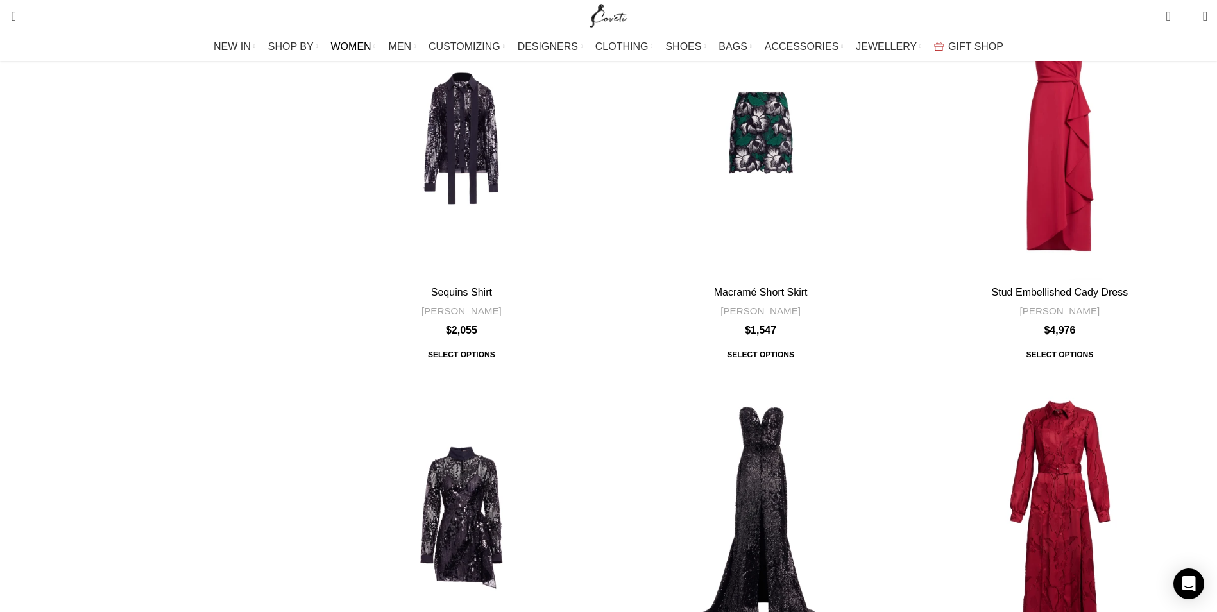
scroll to position [4491, 0]
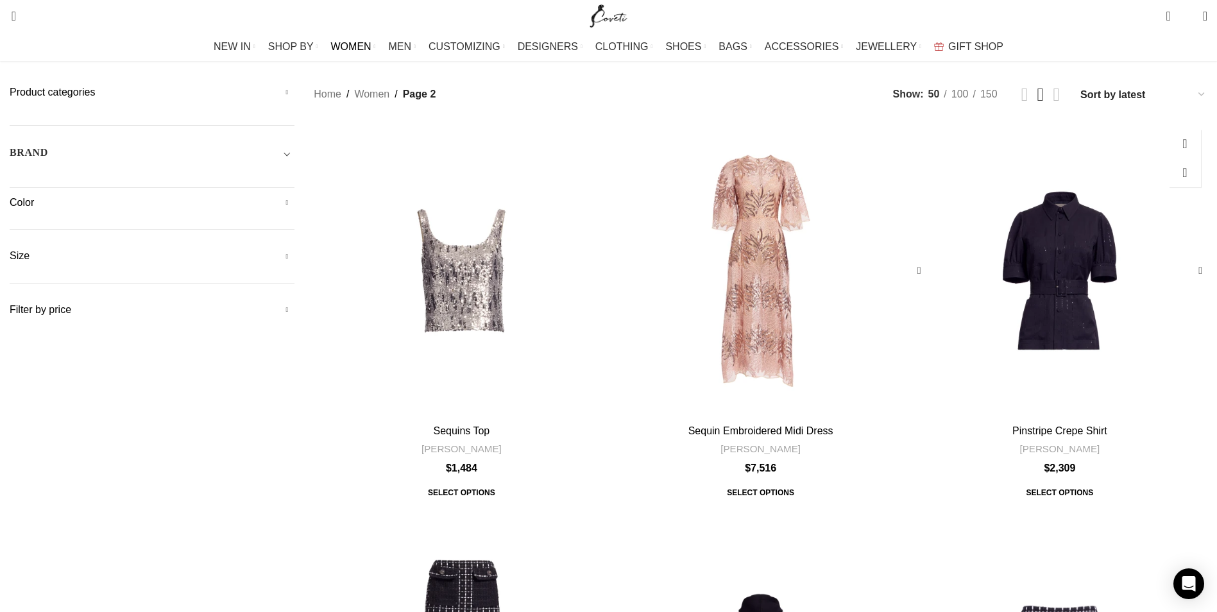
scroll to position [64, 0]
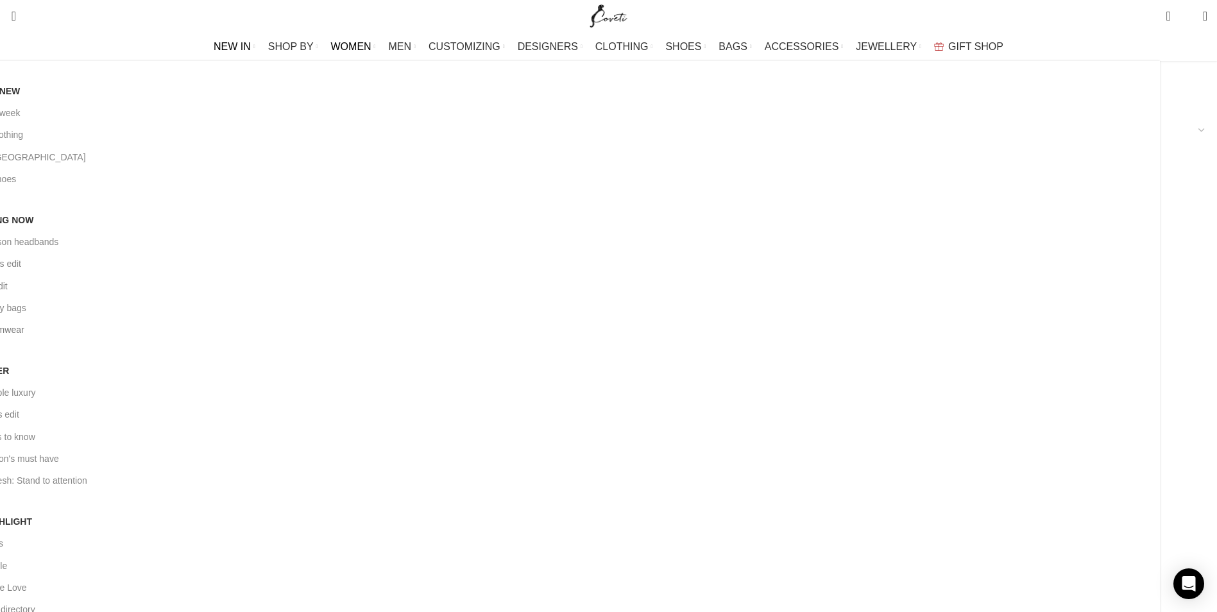
click at [423, 319] on link "Luxe swimwear" at bounding box center [556, 330] width 1188 height 22
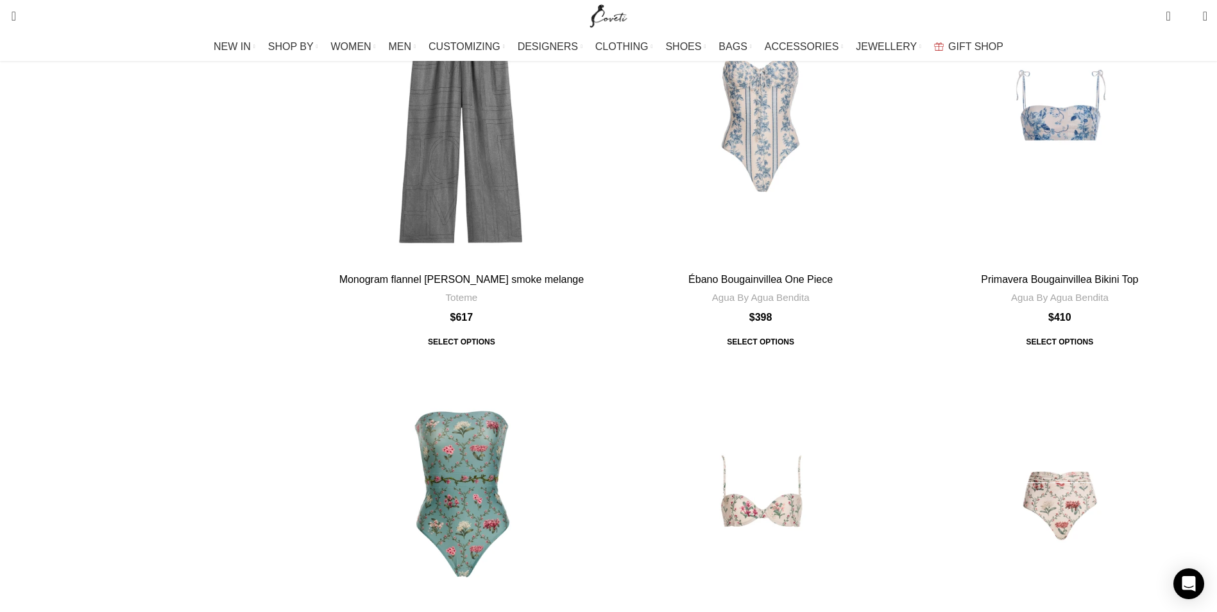
scroll to position [4683, 0]
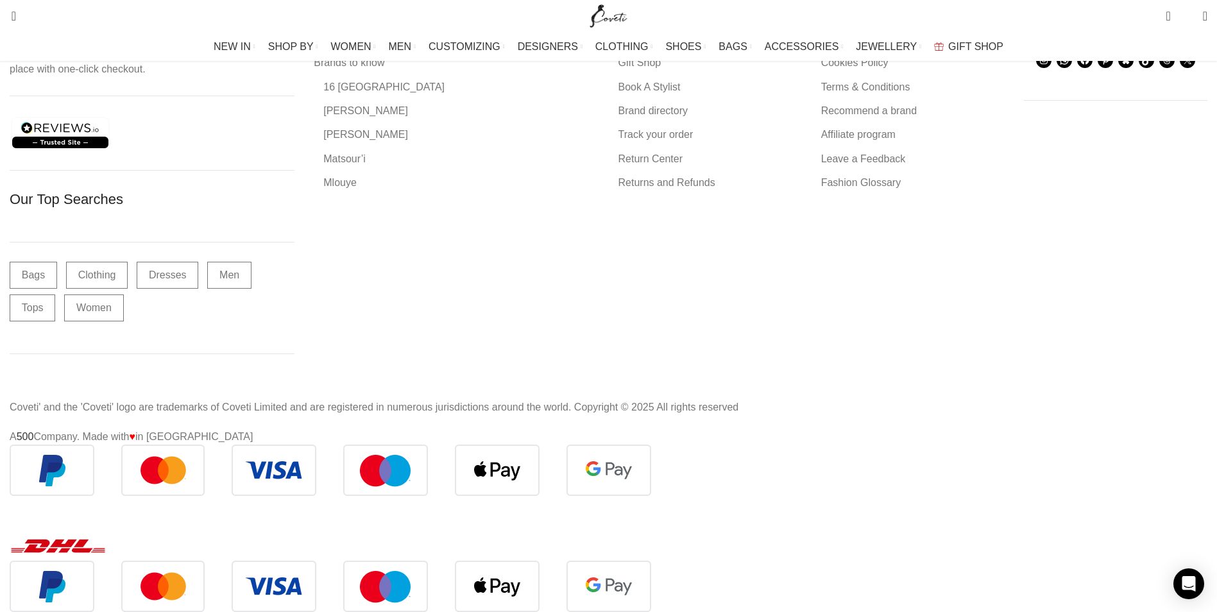
scroll to position [9367, 0]
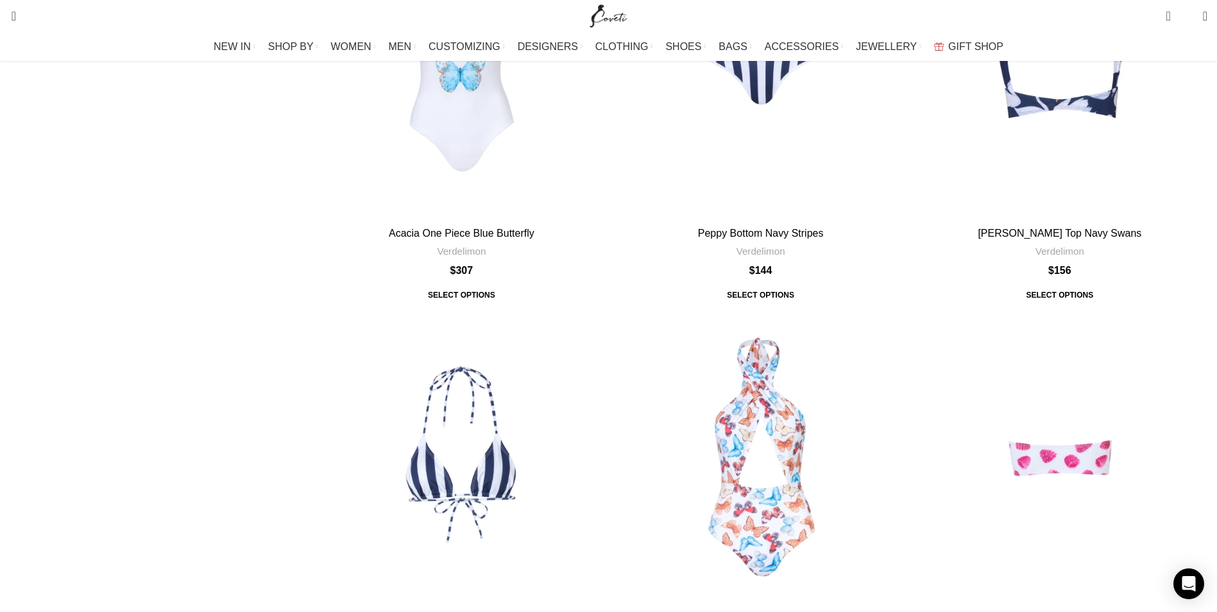
scroll to position [3948, 0]
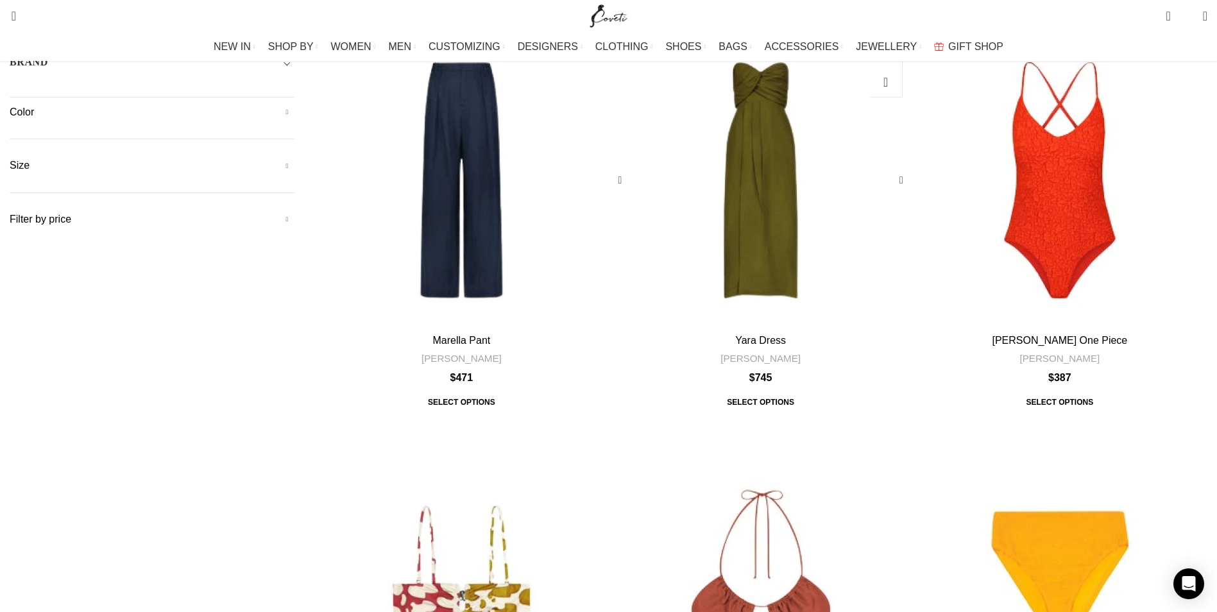
scroll to position [257, 0]
